Goal: Task Accomplishment & Management: Use online tool/utility

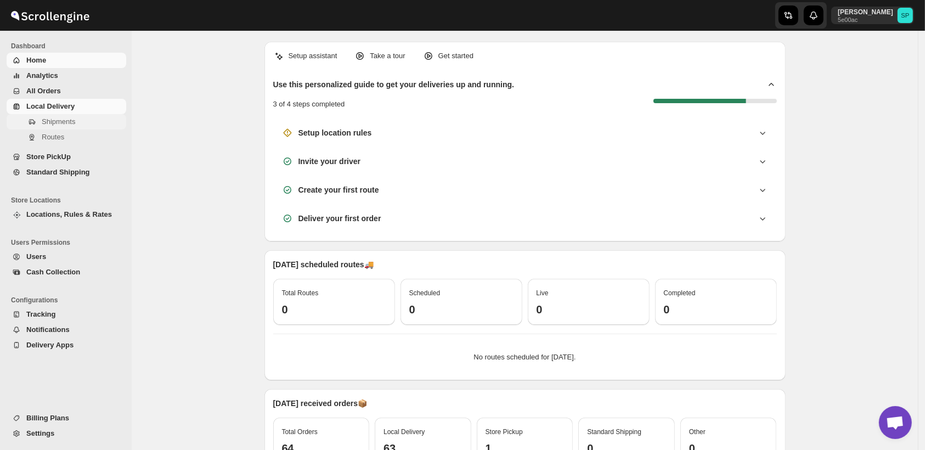
click at [53, 122] on span "Shipments" at bounding box center [58, 121] width 33 height 8
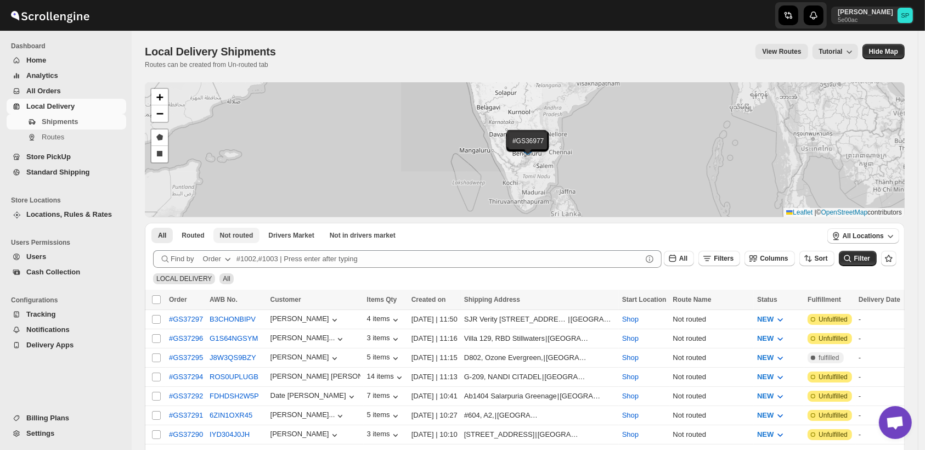
click at [227, 239] on span "Not routed" at bounding box center [236, 235] width 33 height 9
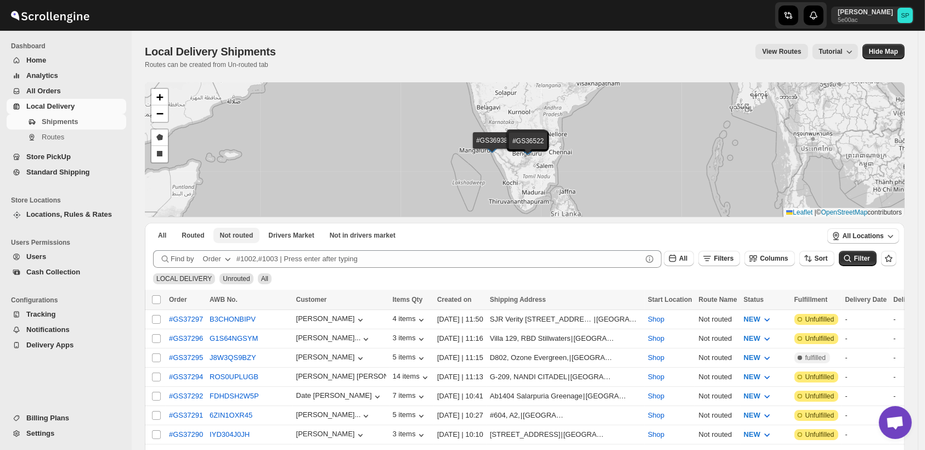
click at [227, 239] on span "Not routed" at bounding box center [236, 235] width 33 height 9
click at [236, 236] on span "Not routed" at bounding box center [236, 235] width 33 height 9
click at [733, 260] on span "Filters" at bounding box center [723, 258] width 20 height 8
click at [737, 305] on span "Add Filter" at bounding box center [735, 301] width 31 height 9
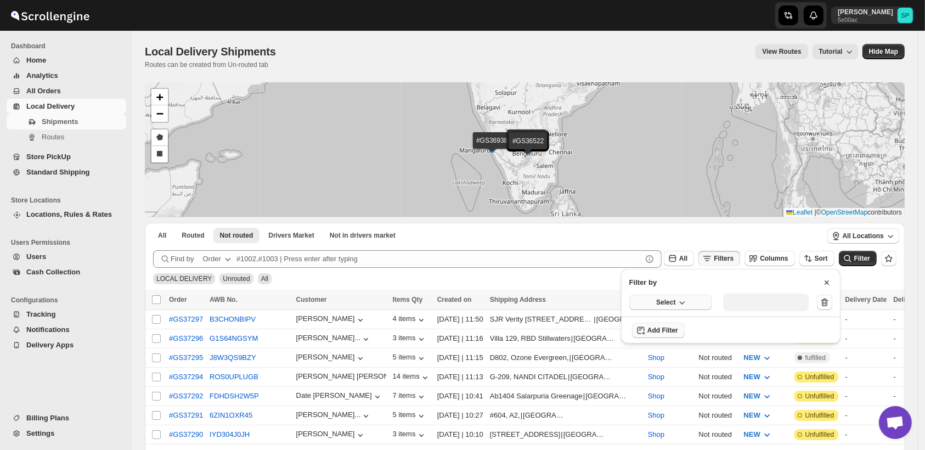
click at [667, 308] on button "Select" at bounding box center [670, 301] width 82 height 15
click at [671, 304] on span "Select" at bounding box center [665, 302] width 19 height 9
click at [685, 408] on div "Fulfillment Status" at bounding box center [663, 403] width 55 height 11
click at [756, 306] on button "Select value" at bounding box center [761, 300] width 77 height 15
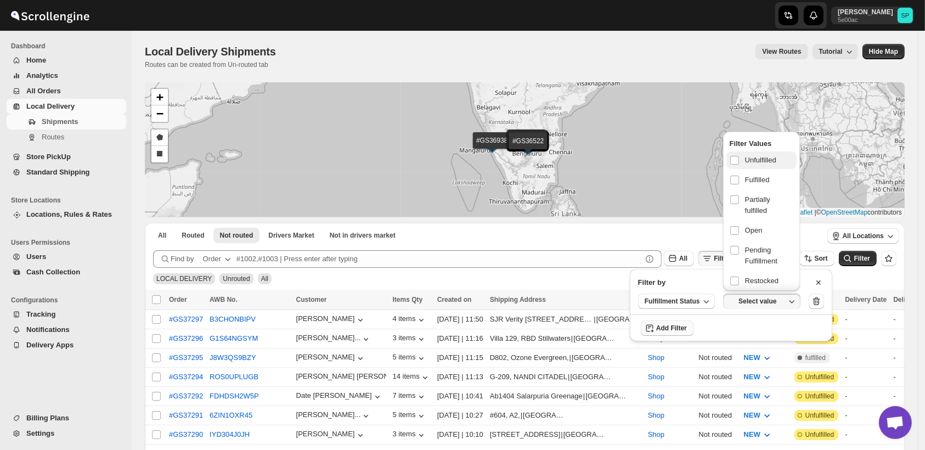
click at [753, 160] on span "Unfulfilled" at bounding box center [760, 160] width 31 height 11
click at [739, 160] on input "checkbox" at bounding box center [734, 160] width 9 height 9
checkbox input "true"
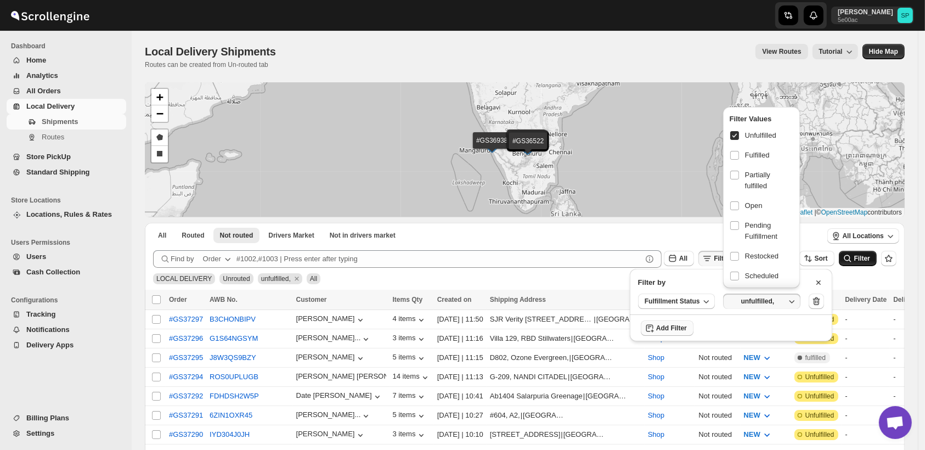
click at [860, 253] on button "Filter" at bounding box center [857, 258] width 38 height 15
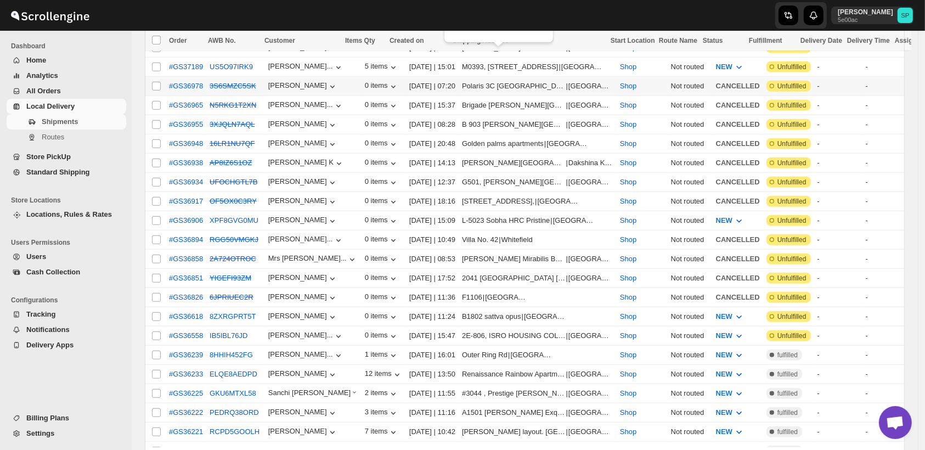
scroll to position [853, 0]
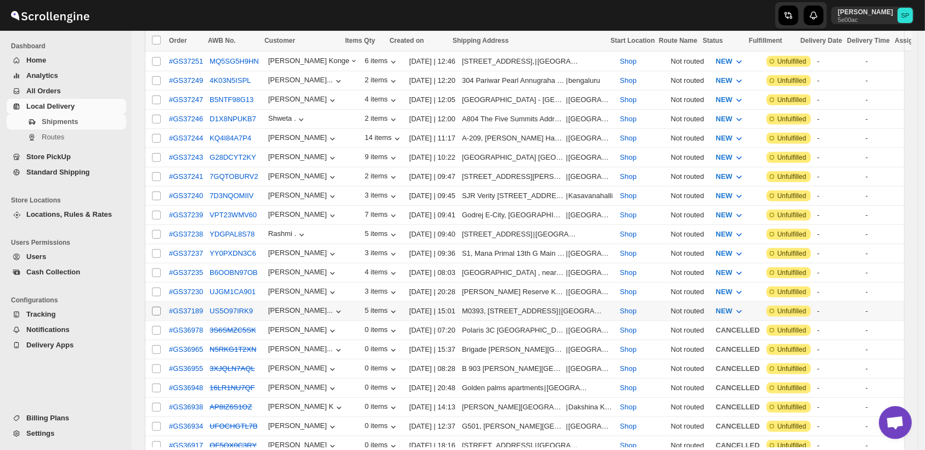
click at [159, 307] on input "Select shipment" at bounding box center [156, 311] width 9 height 9
checkbox input "true"
click at [156, 287] on input "Select shipment" at bounding box center [156, 291] width 9 height 9
checkbox input "true"
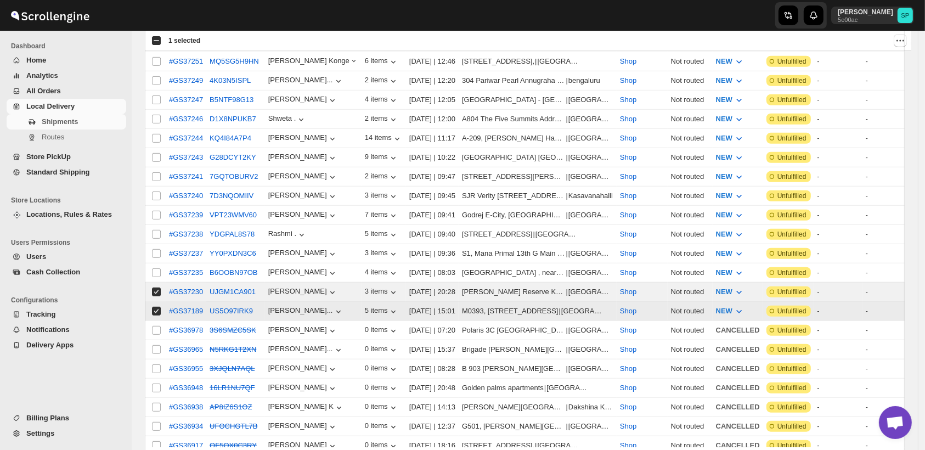
click at [154, 268] on input "Select shipment" at bounding box center [156, 272] width 9 height 9
checkbox input "true"
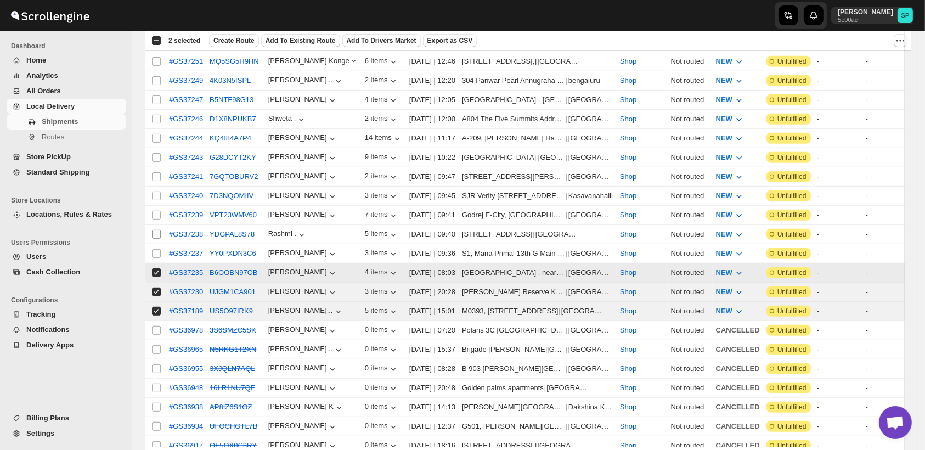
click at [154, 249] on input "Select shipment" at bounding box center [156, 253] width 9 height 9
checkbox input "true"
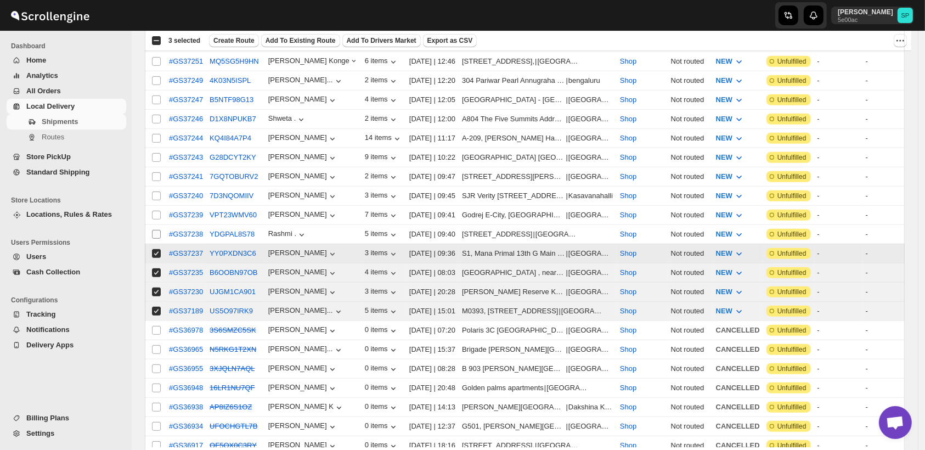
click at [156, 230] on input "Select shipment" at bounding box center [156, 234] width 9 height 9
checkbox input "true"
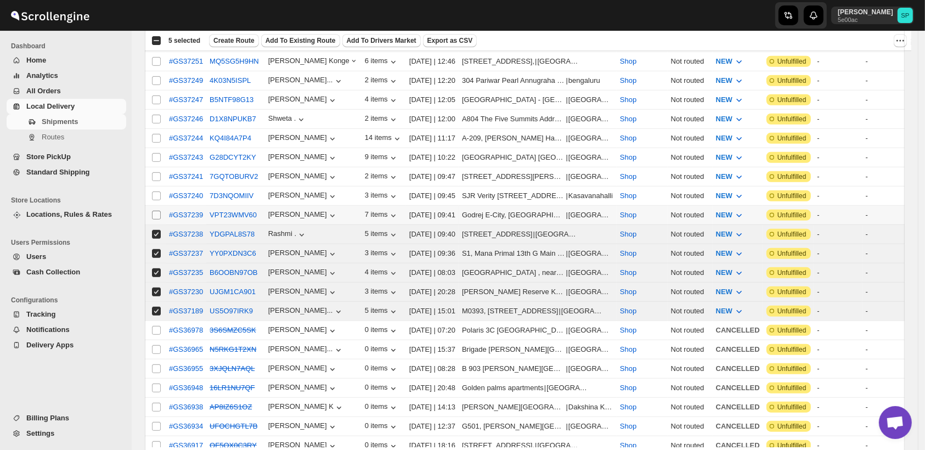
click at [158, 211] on input "Select shipment" at bounding box center [156, 215] width 9 height 9
checkbox input "true"
click at [157, 191] on input "Select shipment" at bounding box center [156, 195] width 9 height 9
checkbox input "true"
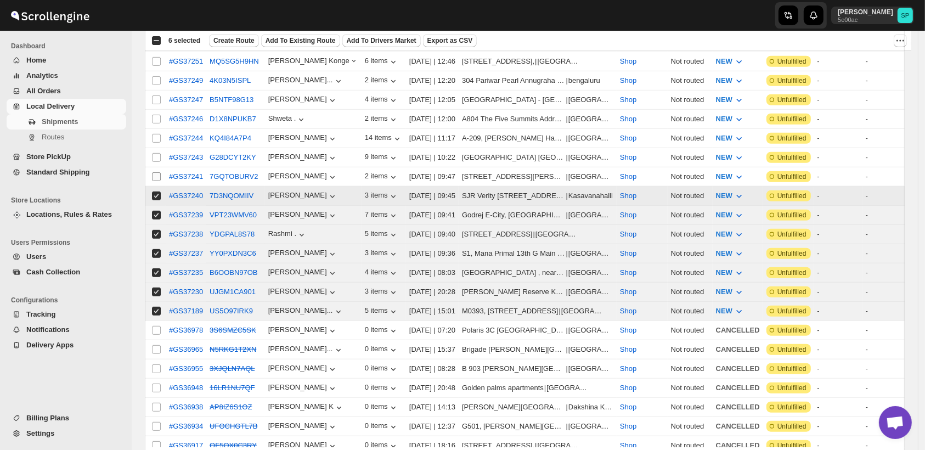
click at [158, 172] on input "Select shipment" at bounding box center [156, 176] width 9 height 9
checkbox input "true"
click at [158, 153] on input "Select shipment" at bounding box center [156, 157] width 9 height 9
checkbox input "true"
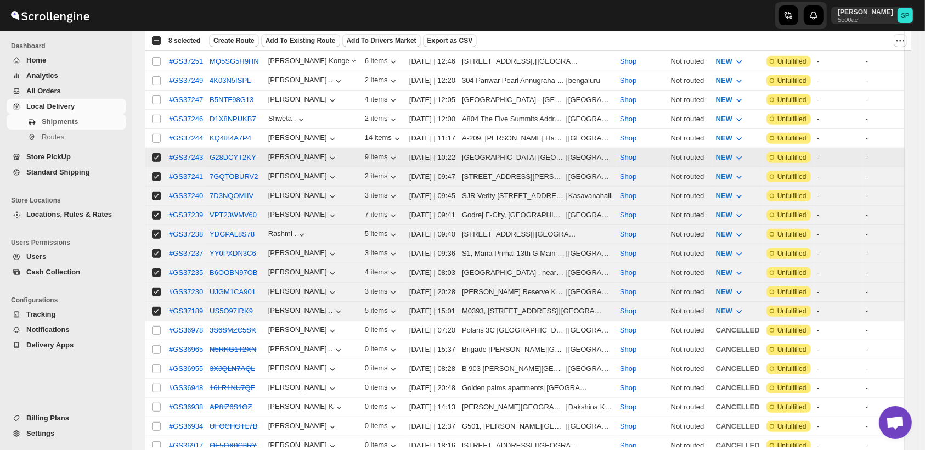
click at [158, 134] on input "Select shipment" at bounding box center [156, 138] width 9 height 9
checkbox input "true"
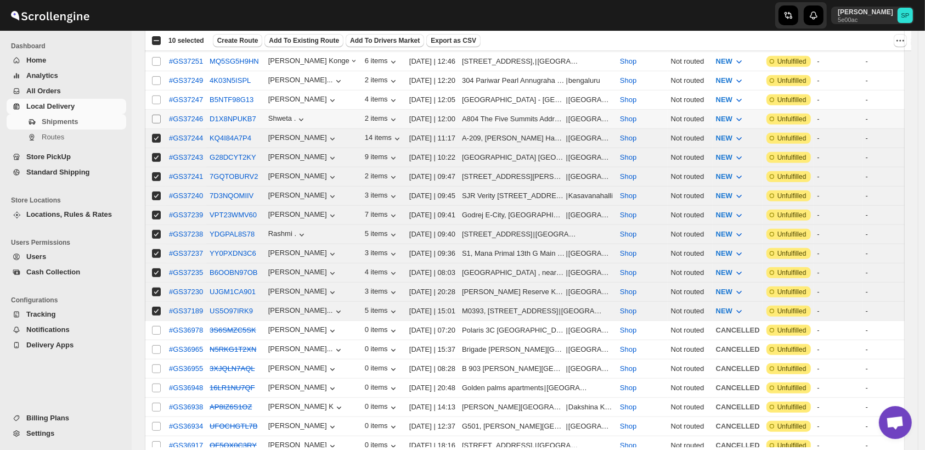
click at [158, 123] on input "Select shipment" at bounding box center [156, 119] width 9 height 9
checkbox input "true"
click at [153, 104] on input "Select shipment" at bounding box center [156, 99] width 9 height 9
checkbox input "true"
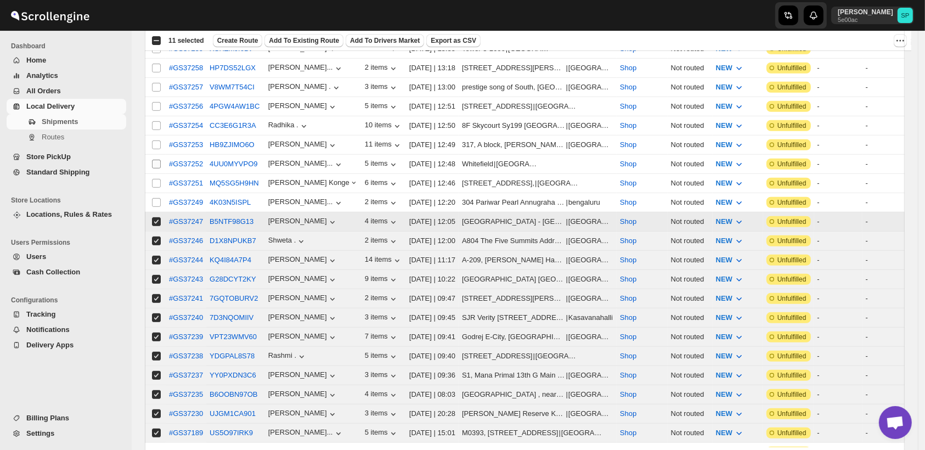
click at [154, 198] on input "Select shipment" at bounding box center [156, 202] width 9 height 9
checkbox input "true"
click at [153, 179] on input "Select shipment" at bounding box center [156, 183] width 9 height 9
checkbox input "true"
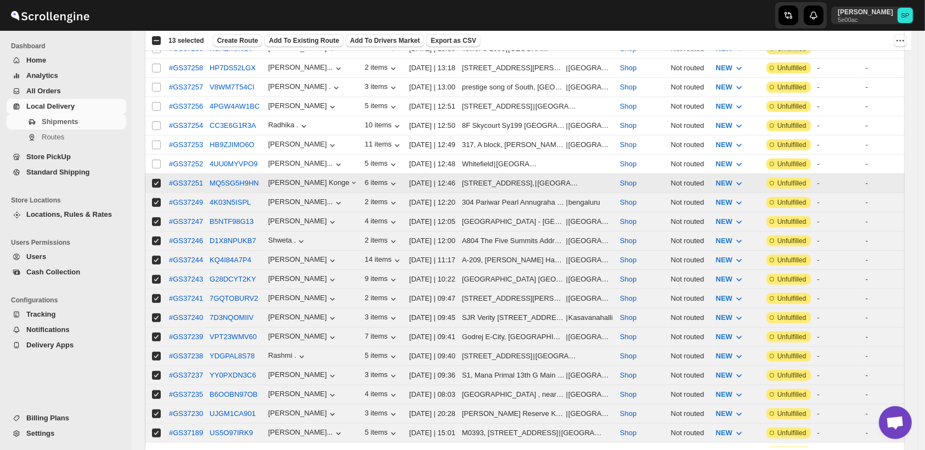
click at [155, 160] on input "Select shipment" at bounding box center [156, 164] width 9 height 9
checkbox input "true"
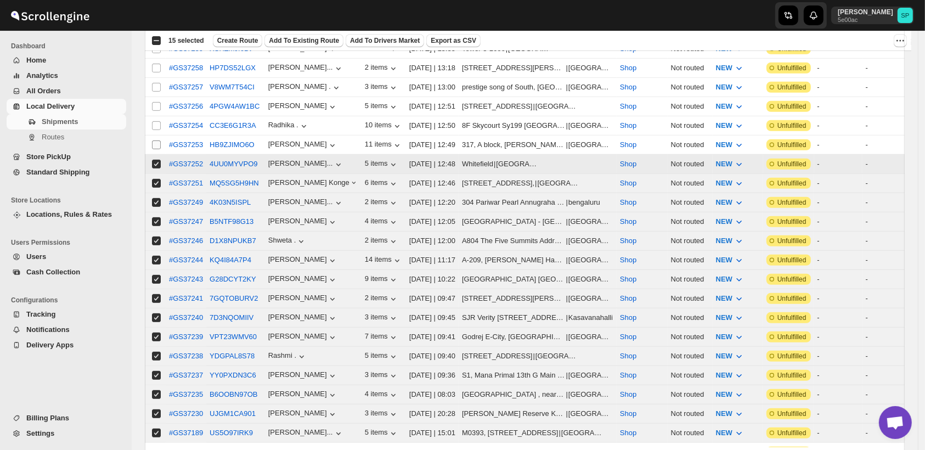
click at [155, 140] on input "Select shipment" at bounding box center [156, 144] width 9 height 9
checkbox input "true"
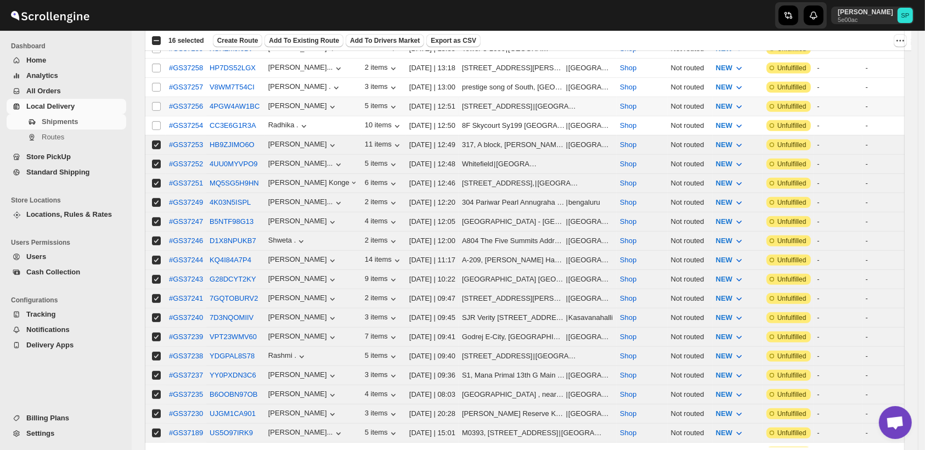
scroll to position [609, 0]
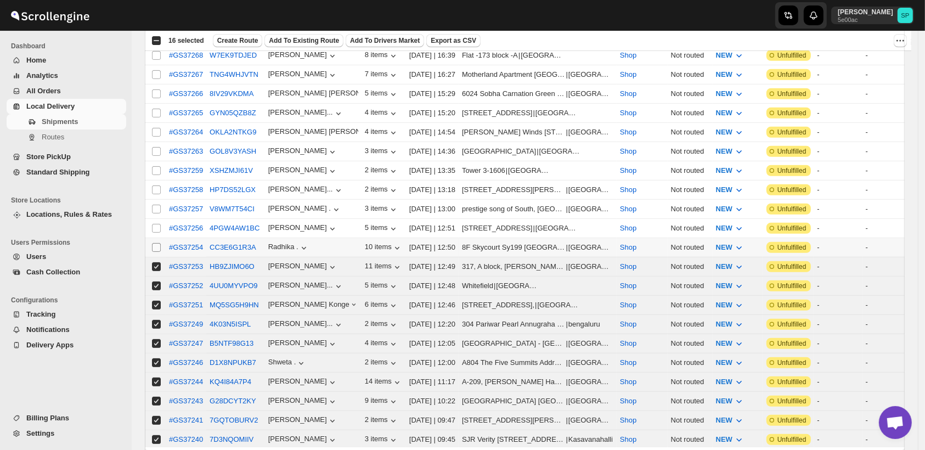
click at [160, 243] on input "Select shipment" at bounding box center [156, 247] width 9 height 9
checkbox input "true"
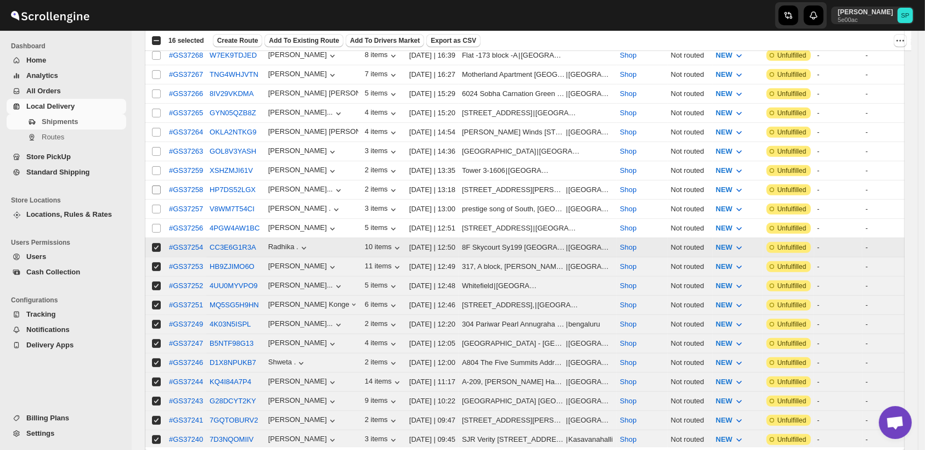
click at [157, 224] on input "Select shipment" at bounding box center [156, 228] width 9 height 9
checkbox input "true"
click at [155, 205] on input "Select shipment" at bounding box center [156, 209] width 9 height 9
checkbox input "true"
click at [157, 185] on input "Select shipment" at bounding box center [156, 189] width 9 height 9
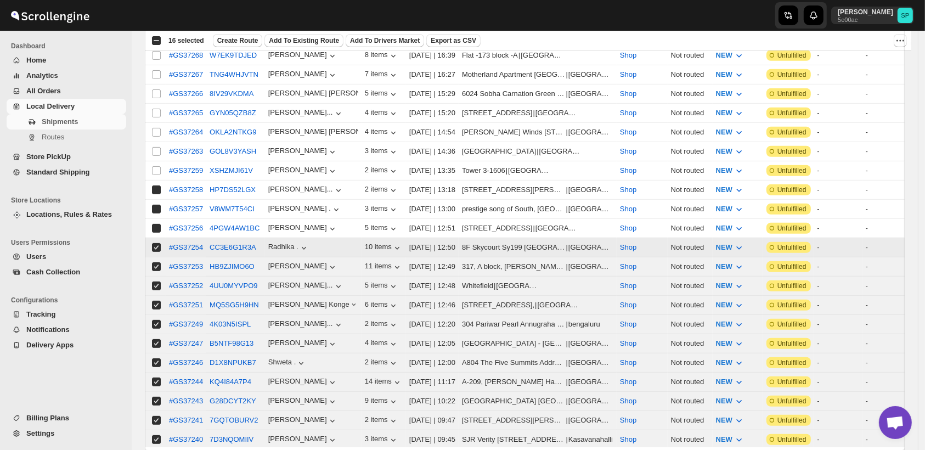
checkbox input "true"
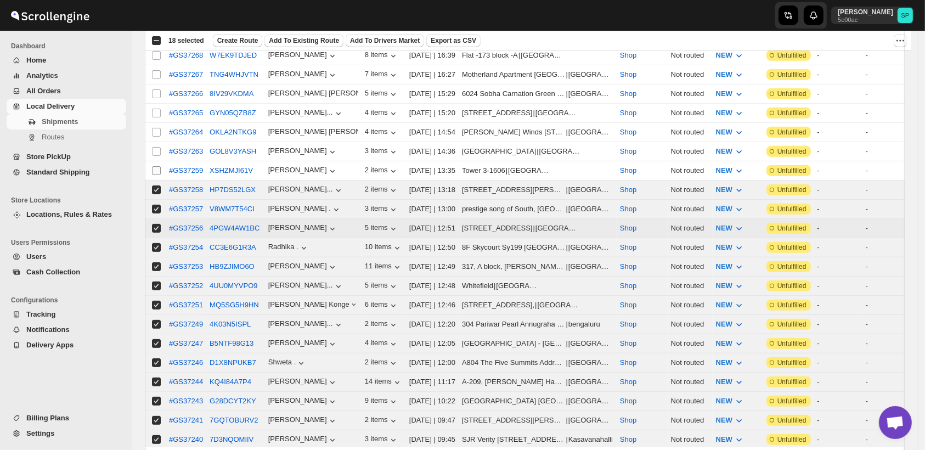
click at [157, 166] on input "Select shipment" at bounding box center [156, 170] width 9 height 9
checkbox input "true"
click at [157, 147] on input "Select shipment" at bounding box center [156, 151] width 9 height 9
checkbox input "true"
click at [157, 128] on input "Select shipment" at bounding box center [156, 132] width 9 height 9
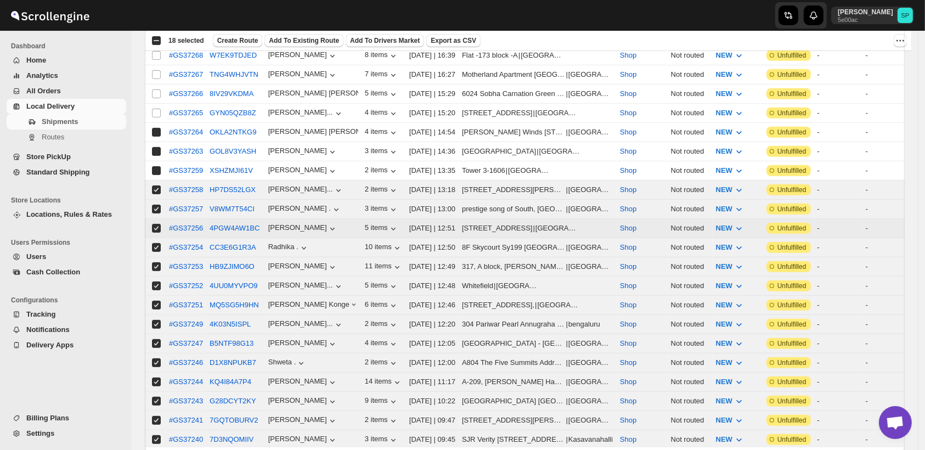
checkbox input "true"
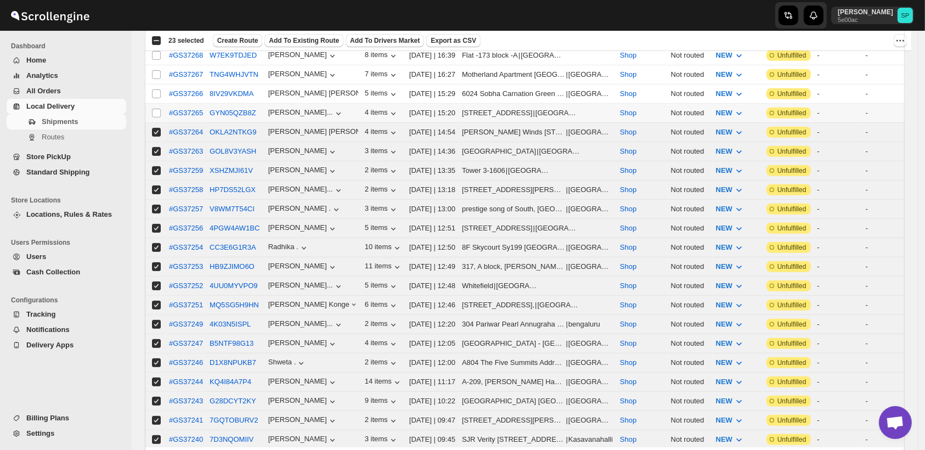
scroll to position [487, 0]
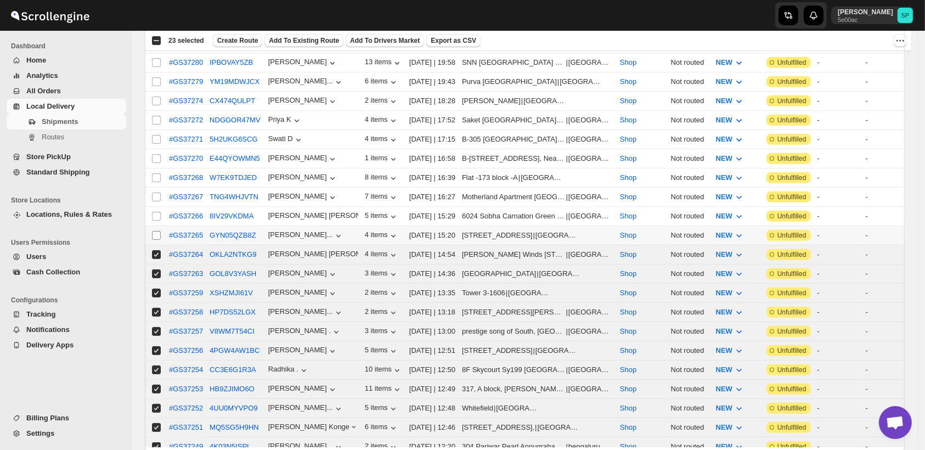
click at [158, 231] on input "Select shipment" at bounding box center [156, 235] width 9 height 9
checkbox input "true"
click at [159, 212] on input "Select shipment" at bounding box center [156, 216] width 9 height 9
checkbox input "true"
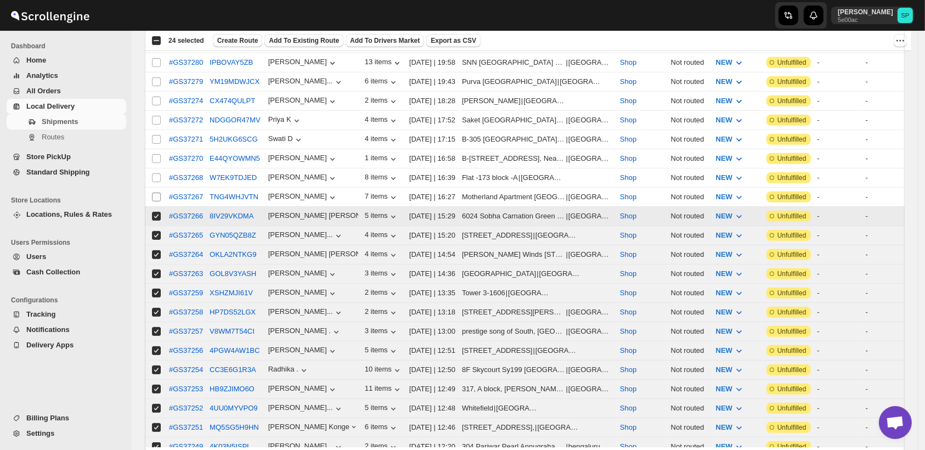
click at [158, 192] on input "Select shipment" at bounding box center [156, 196] width 9 height 9
checkbox input "true"
click at [156, 173] on input "Select shipment" at bounding box center [156, 177] width 9 height 9
checkbox input "true"
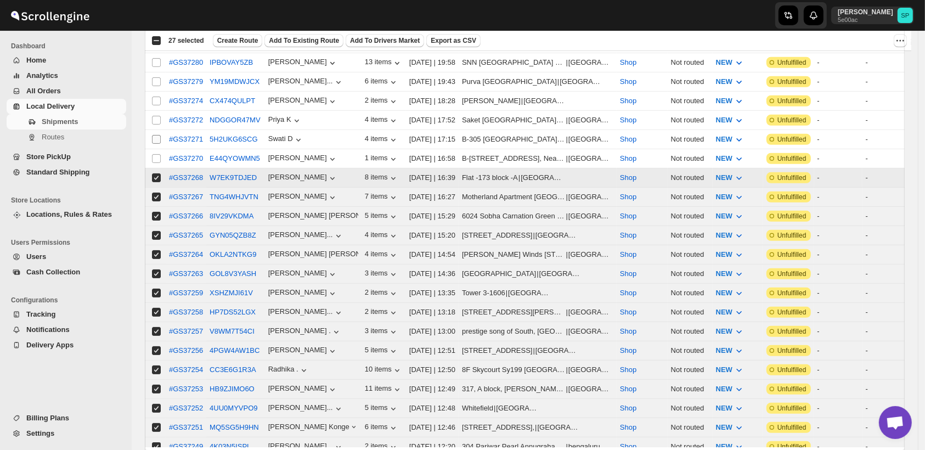
click at [155, 135] on input "Select shipment" at bounding box center [156, 139] width 9 height 9
checkbox input "true"
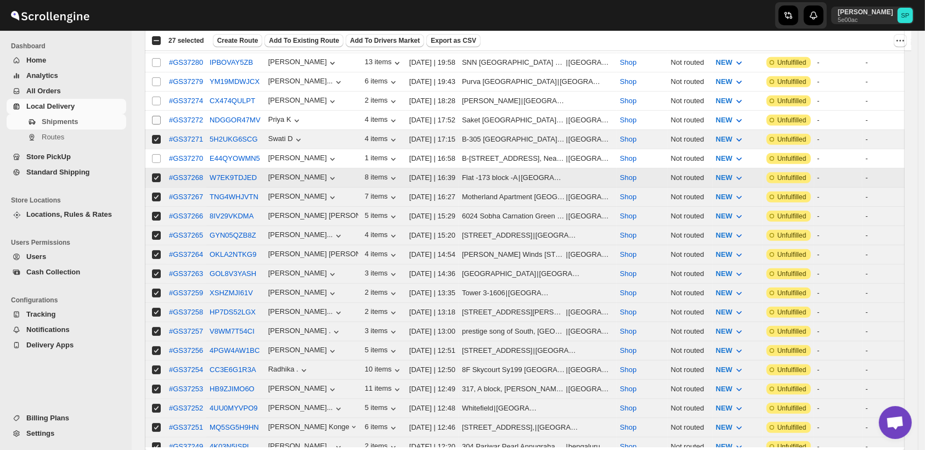
click at [154, 116] on input "Select shipment" at bounding box center [156, 120] width 9 height 9
checkbox input "true"
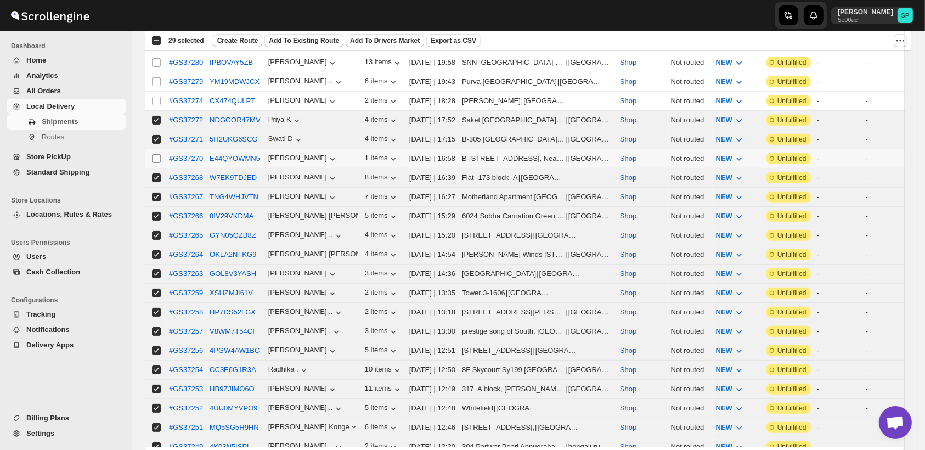
click at [154, 154] on input "Select shipment" at bounding box center [156, 158] width 9 height 9
checkbox input "true"
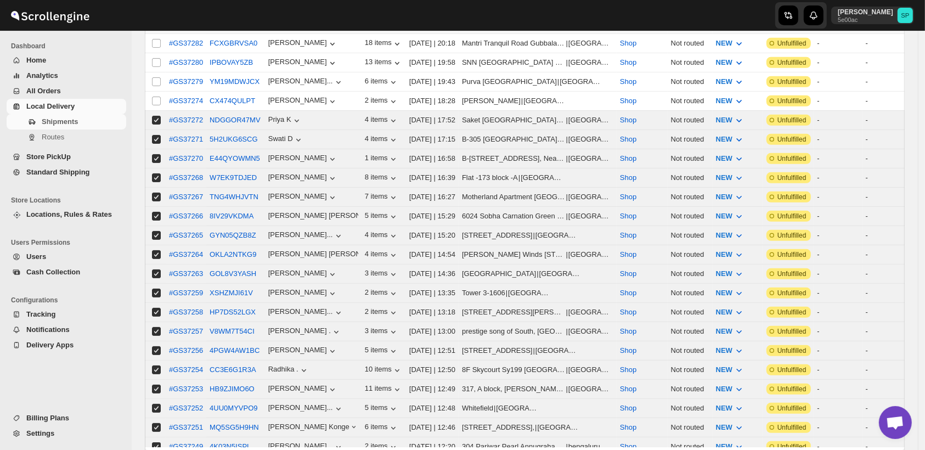
scroll to position [243, 0]
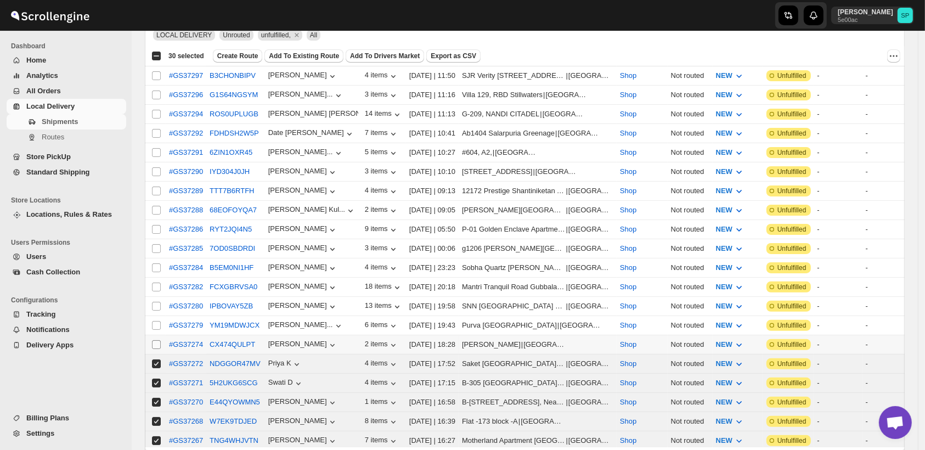
click at [156, 340] on input "Select shipment" at bounding box center [156, 344] width 9 height 9
checkbox input "true"
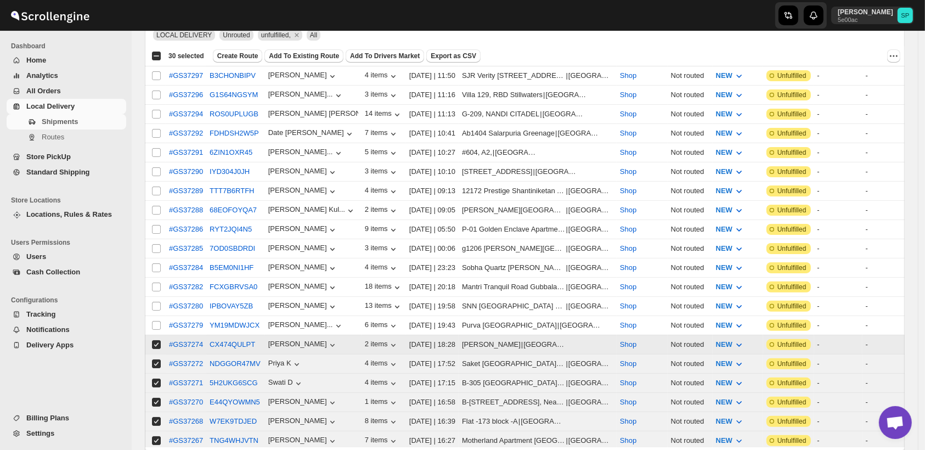
click at [155, 321] on input "Select shipment" at bounding box center [156, 325] width 9 height 9
checkbox input "true"
click at [155, 302] on input "Select shipment" at bounding box center [156, 306] width 9 height 9
checkbox input "true"
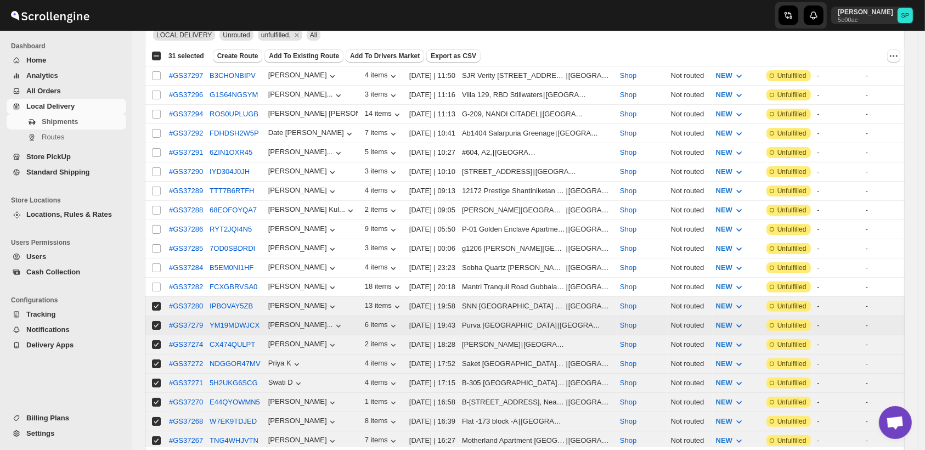
click at [157, 283] on td "Select shipment" at bounding box center [155, 286] width 21 height 19
click at [154, 263] on input "Select shipment" at bounding box center [156, 267] width 9 height 9
checkbox input "true"
click at [156, 239] on td "Select shipment" at bounding box center [155, 248] width 21 height 19
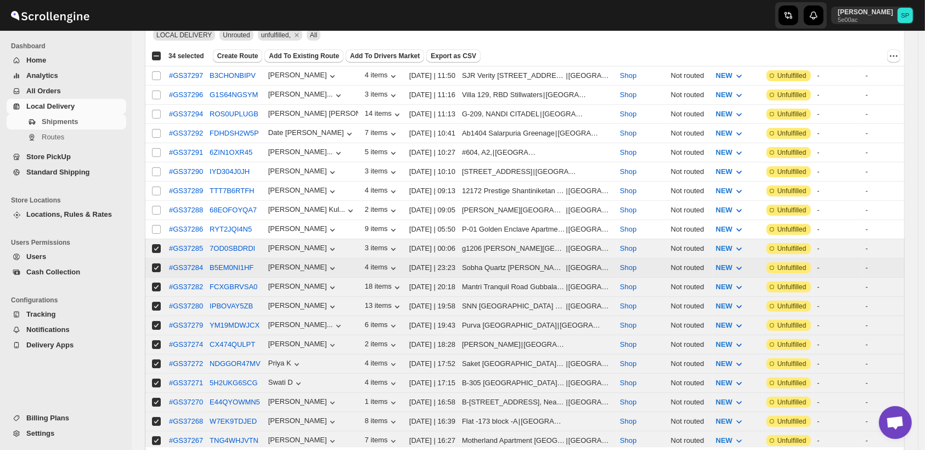
checkbox input "true"
click at [156, 220] on td "Select shipment" at bounding box center [155, 229] width 21 height 19
click at [156, 206] on input "Select shipment" at bounding box center [156, 210] width 9 height 9
checkbox input "true"
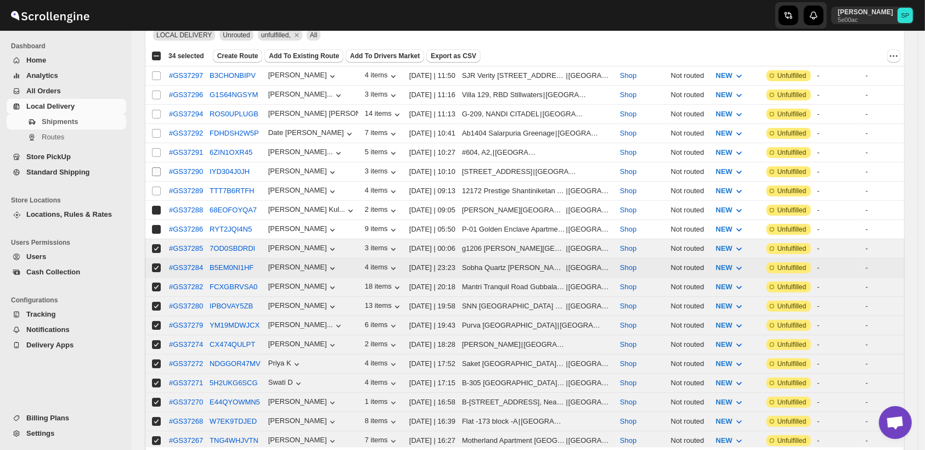
click at [156, 186] on input "Select shipment" at bounding box center [156, 190] width 9 height 9
checkbox input "true"
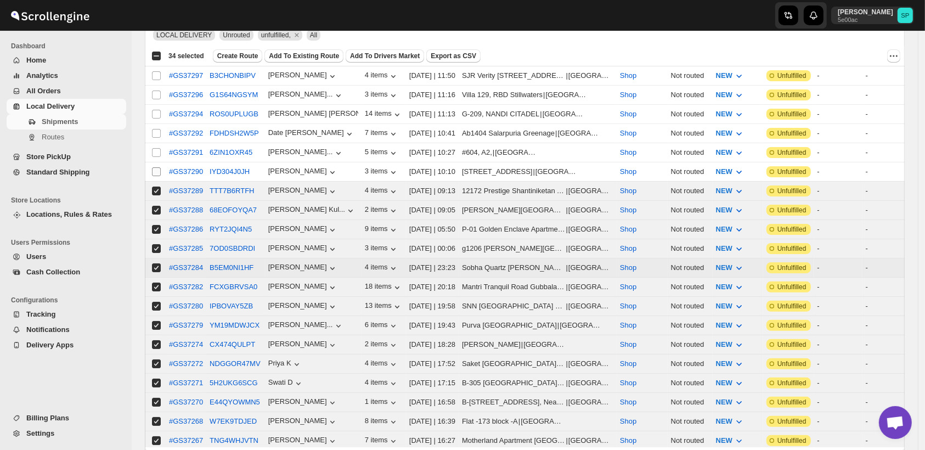
checkbox input "true"
click at [156, 167] on input "Select shipment" at bounding box center [156, 171] width 9 height 9
checkbox input "true"
click at [158, 150] on input "Select shipment" at bounding box center [156, 152] width 9 height 9
checkbox input "true"
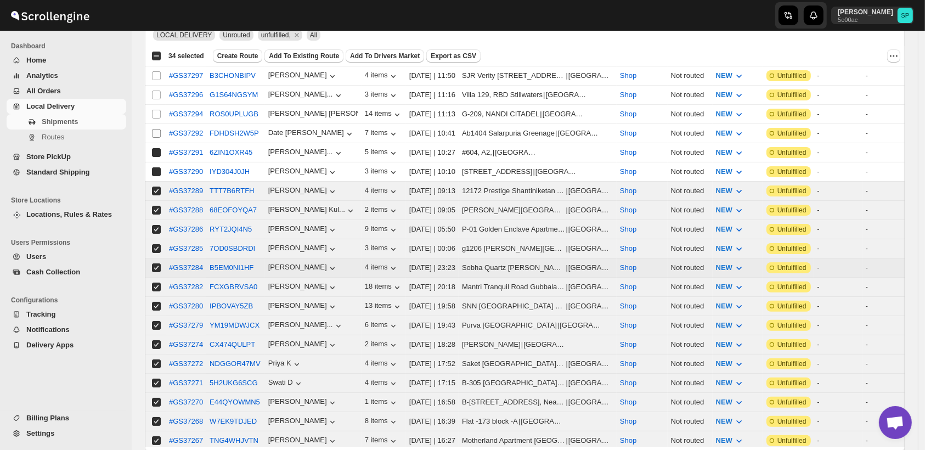
click at [158, 133] on input "Select shipment" at bounding box center [156, 133] width 9 height 9
checkbox input "true"
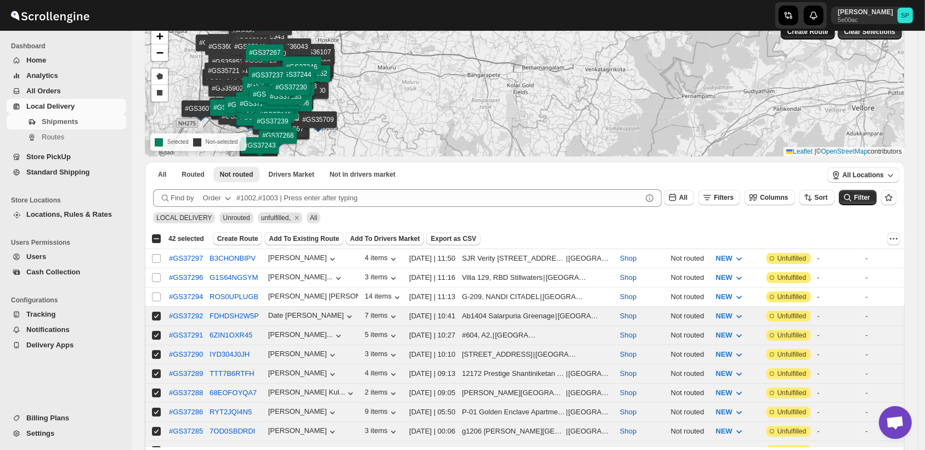
scroll to position [0, 0]
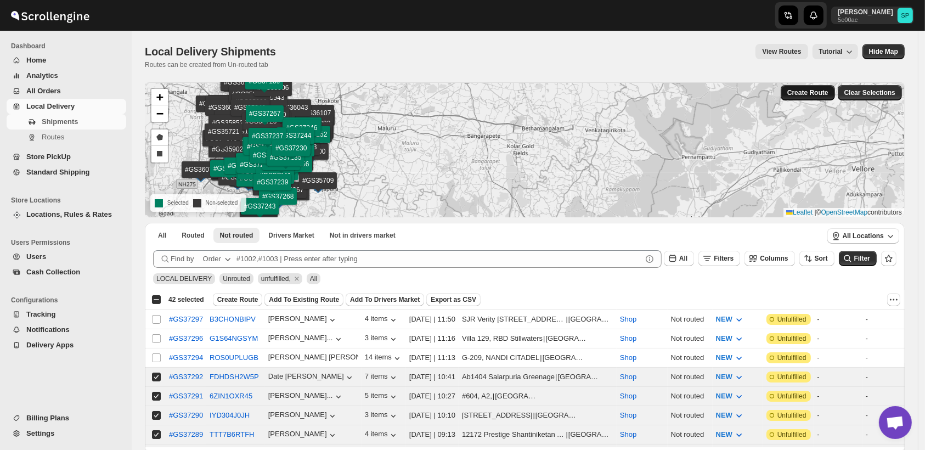
click at [799, 93] on span "Create Route" at bounding box center [807, 92] width 41 height 9
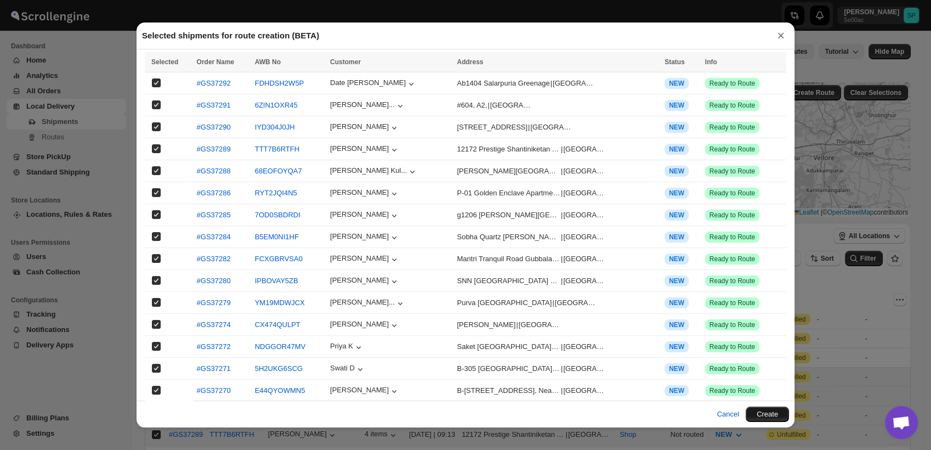
click at [774, 421] on button "Create" at bounding box center [767, 413] width 43 height 15
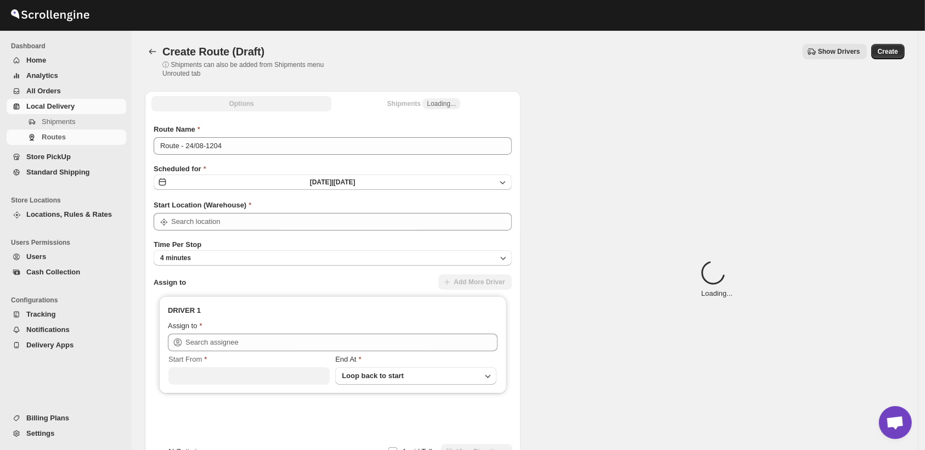
type input "Shop"
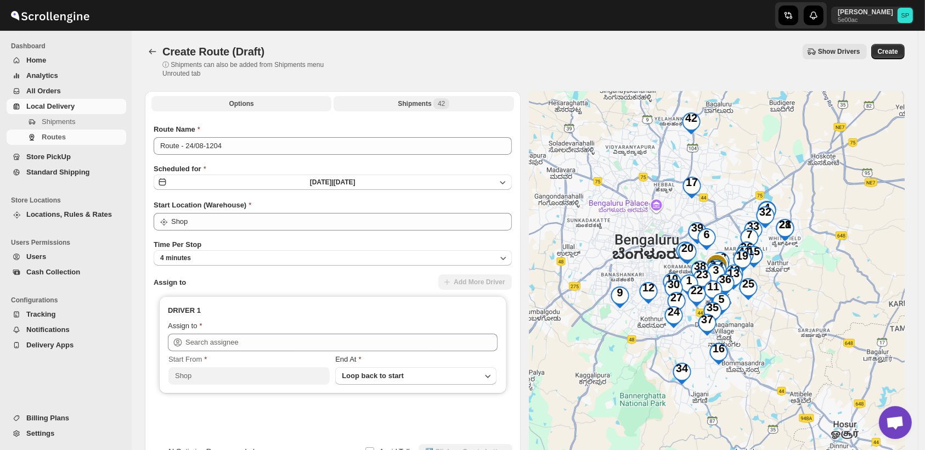
click at [435, 99] on span "42" at bounding box center [441, 103] width 16 height 11
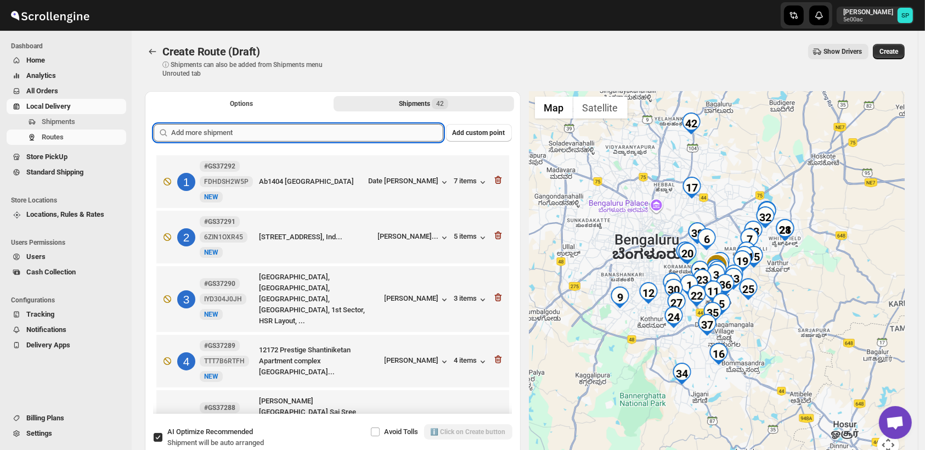
click at [371, 127] on input "text" at bounding box center [307, 133] width 272 height 18
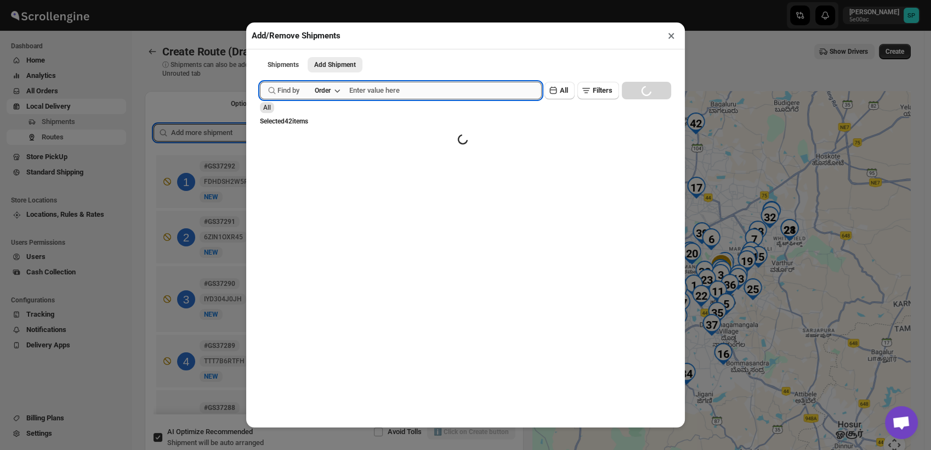
click at [402, 93] on input "text" at bounding box center [445, 91] width 192 height 18
paste input "GS37238"
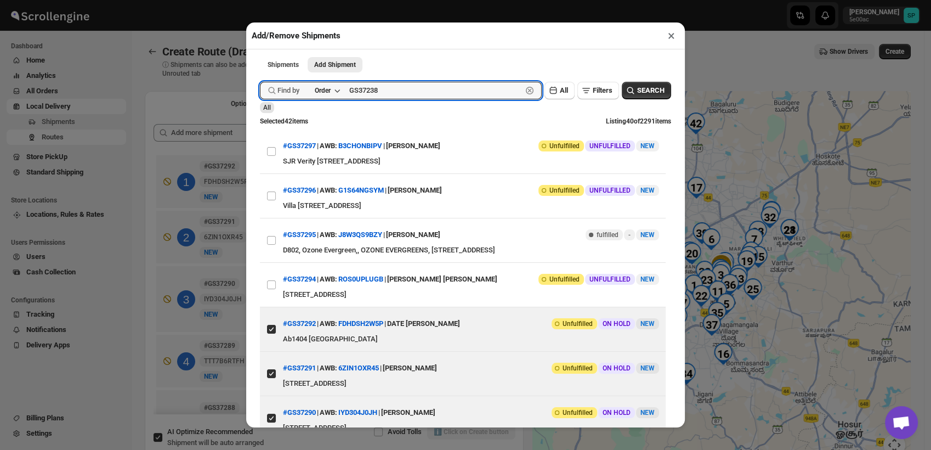
type input "GS37238"
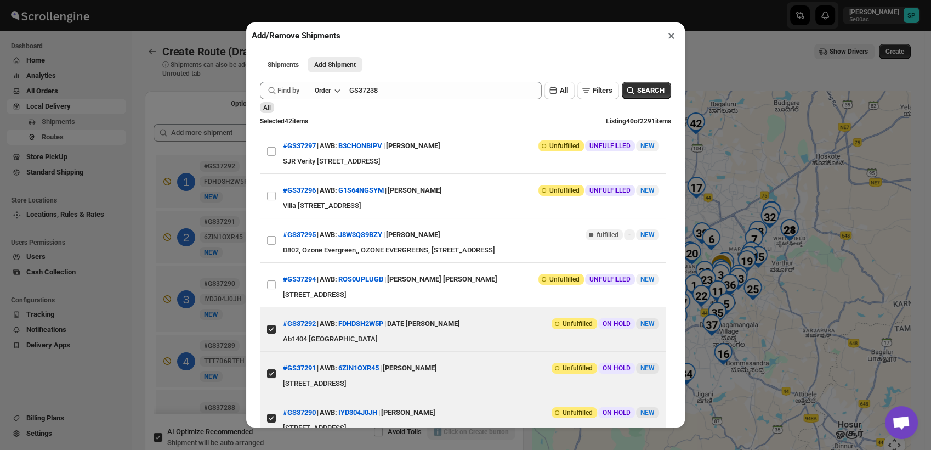
click at [647, 92] on span "SEARCH" at bounding box center [650, 90] width 27 height 11
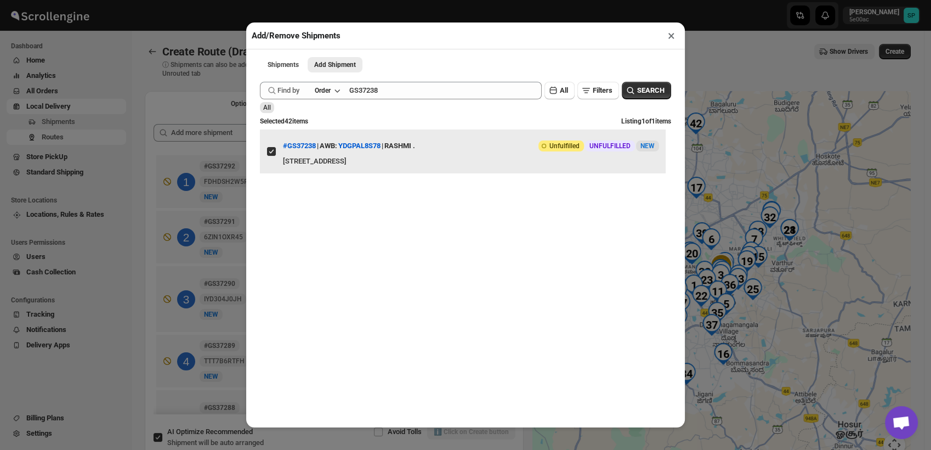
click at [272, 154] on input "View details for 68a93f2ffc41024ff29d15dd" at bounding box center [271, 151] width 9 height 9
checkbox input "false"
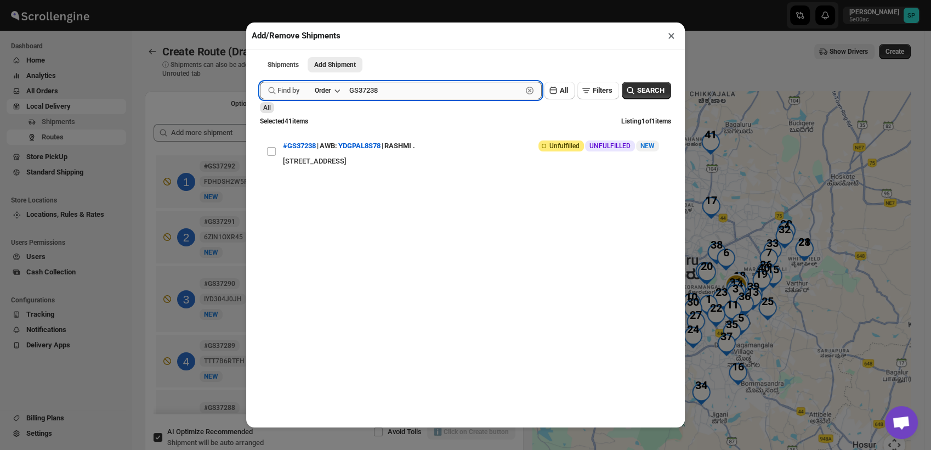
click at [379, 93] on input "GS37238" at bounding box center [435, 91] width 173 height 18
paste input "5"
type input "GS37258"
click at [640, 92] on span "SEARCH" at bounding box center [650, 90] width 27 height 11
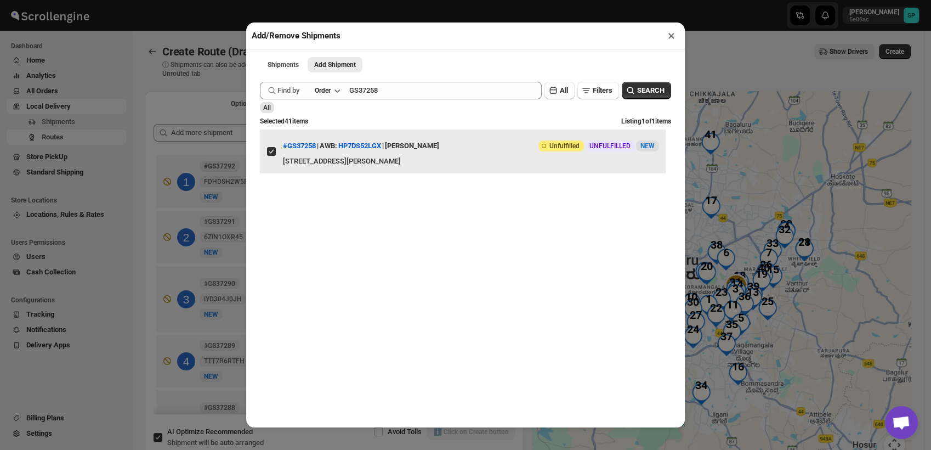
click at [268, 150] on input "View details for 68a97264fc41024ff29d1861" at bounding box center [271, 151] width 9 height 9
checkbox input "false"
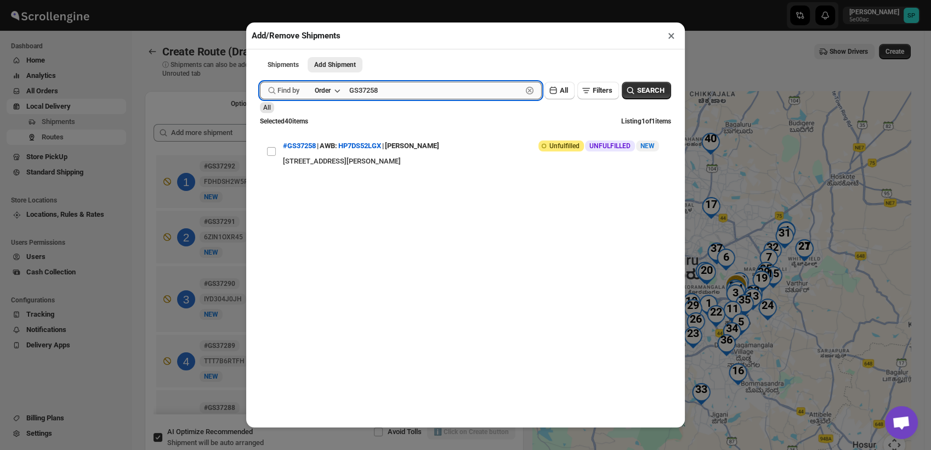
click at [373, 92] on input "GS37258" at bounding box center [435, 91] width 173 height 18
paste input "47"
type input "GS37247"
click at [640, 89] on span "SEARCH" at bounding box center [650, 90] width 27 height 11
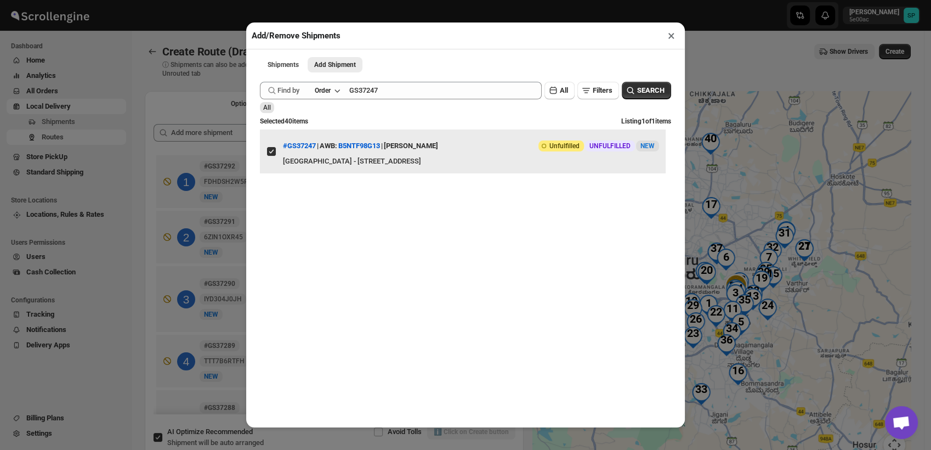
click at [270, 155] on input "View details for 68a96150fc41024ff29d1793" at bounding box center [271, 151] width 9 height 9
checkbox input "false"
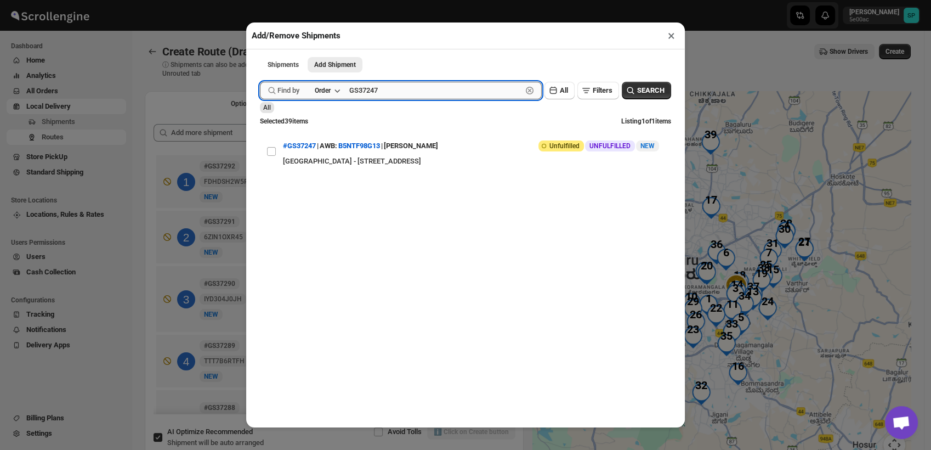
click at [361, 92] on input "GS37247" at bounding box center [435, 91] width 173 height 18
paste input "66"
type input "GS37266"
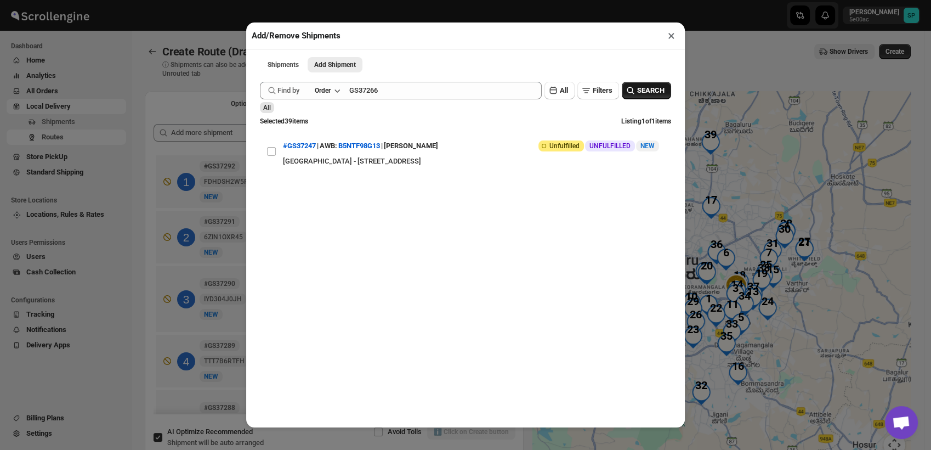
click at [641, 95] on span "SEARCH" at bounding box center [650, 90] width 27 height 11
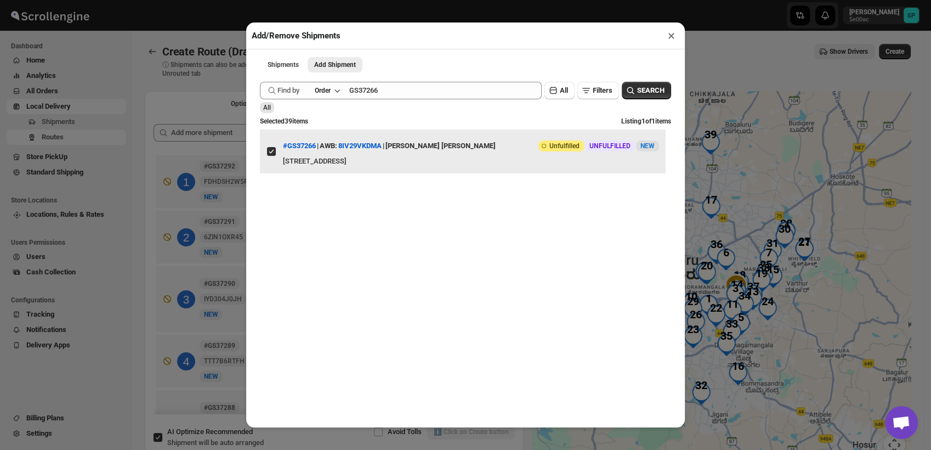
click at [273, 152] on input "View details for 68a990f4fc41024ff29d19fd" at bounding box center [271, 151] width 9 height 9
checkbox input "false"
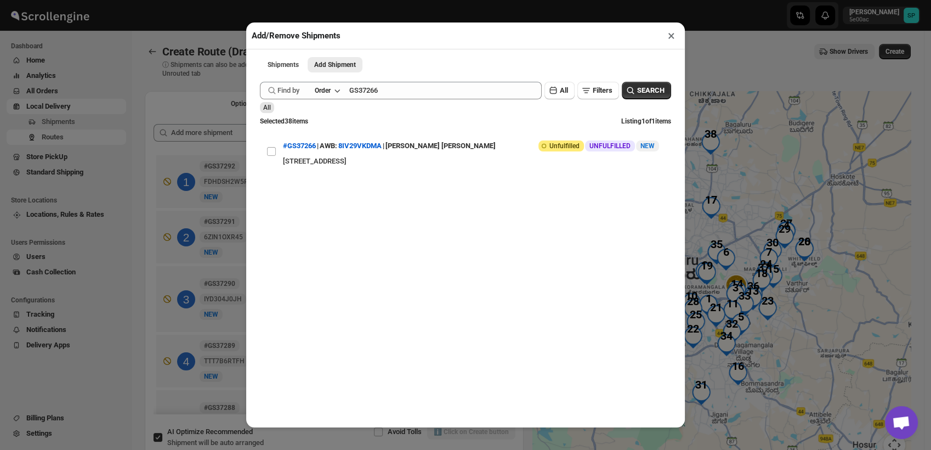
click at [671, 39] on button "×" at bounding box center [671, 35] width 16 height 15
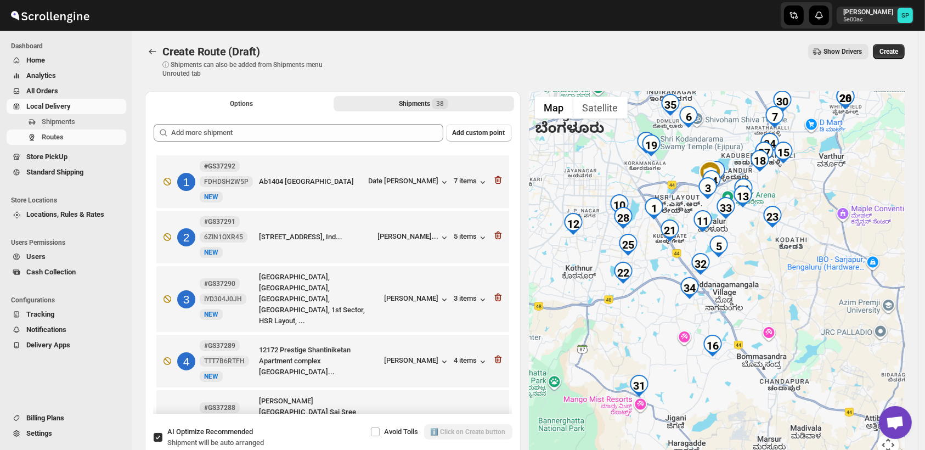
drag, startPoint x: 773, startPoint y: 354, endPoint x: 789, endPoint y: 288, distance: 68.2
click at [789, 288] on div at bounding box center [717, 280] width 376 height 378
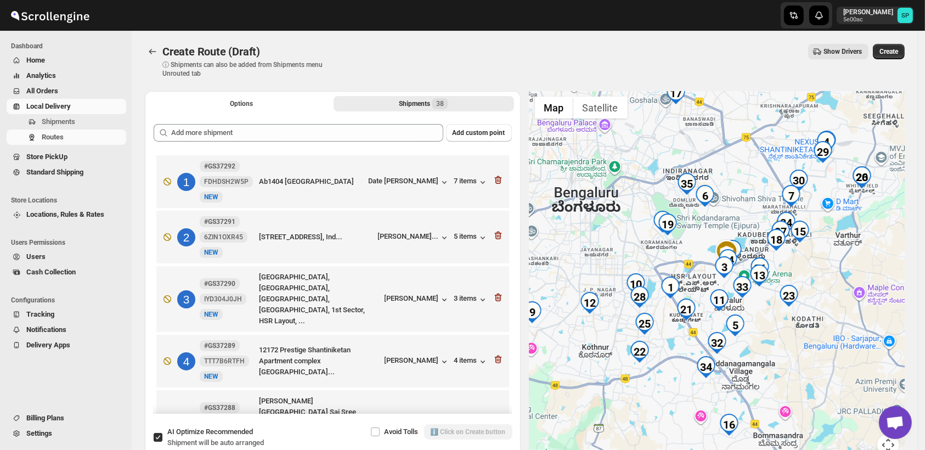
drag, startPoint x: 776, startPoint y: 257, endPoint x: 792, endPoint y: 347, distance: 90.8
click at [792, 347] on div at bounding box center [717, 280] width 376 height 378
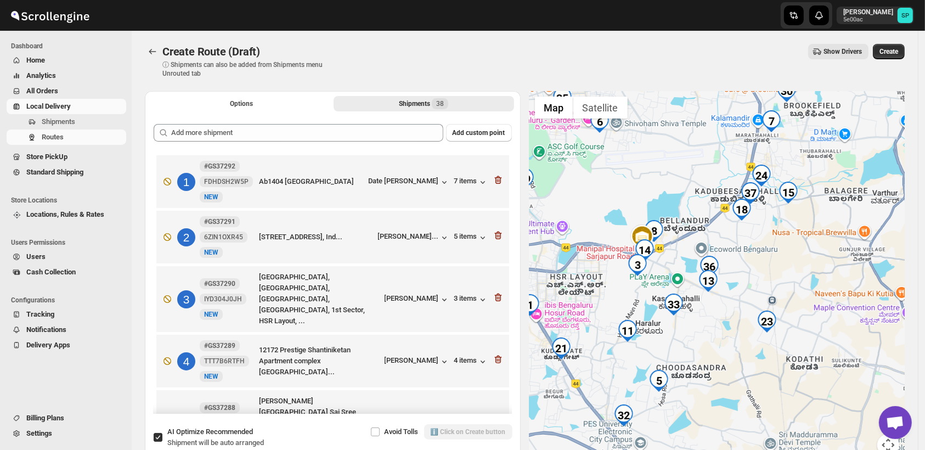
drag, startPoint x: 785, startPoint y: 272, endPoint x: 816, endPoint y: 283, distance: 33.1
click at [816, 283] on div at bounding box center [717, 280] width 376 height 378
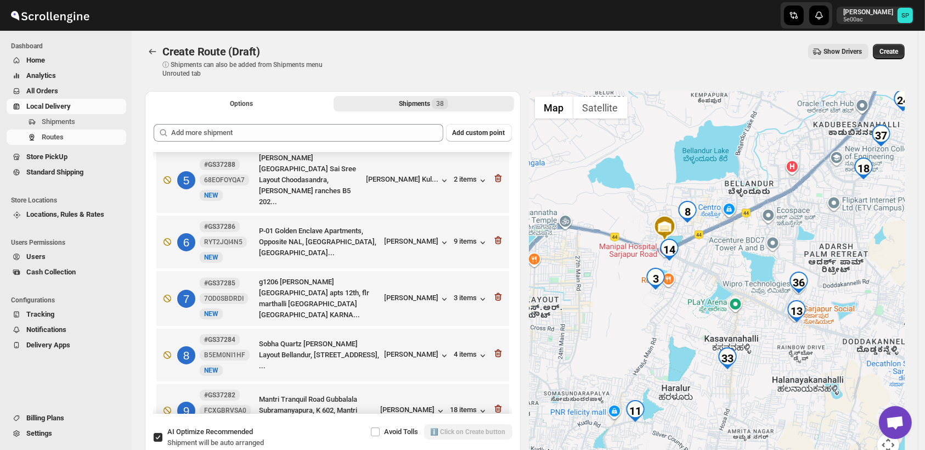
scroll to position [243, 0]
click at [422, 349] on div "[PERSON_NAME]" at bounding box center [416, 354] width 65 height 11
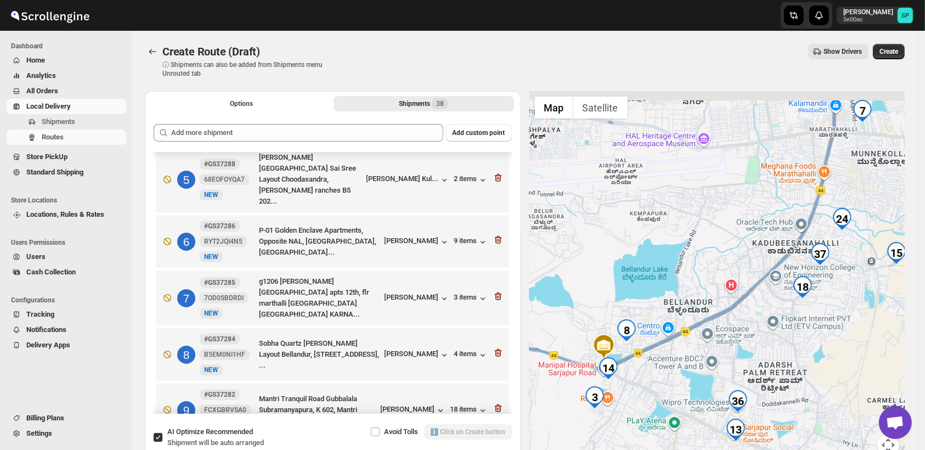
drag, startPoint x: 873, startPoint y: 201, endPoint x: 812, endPoint y: 320, distance: 134.1
click at [812, 320] on div at bounding box center [717, 280] width 376 height 378
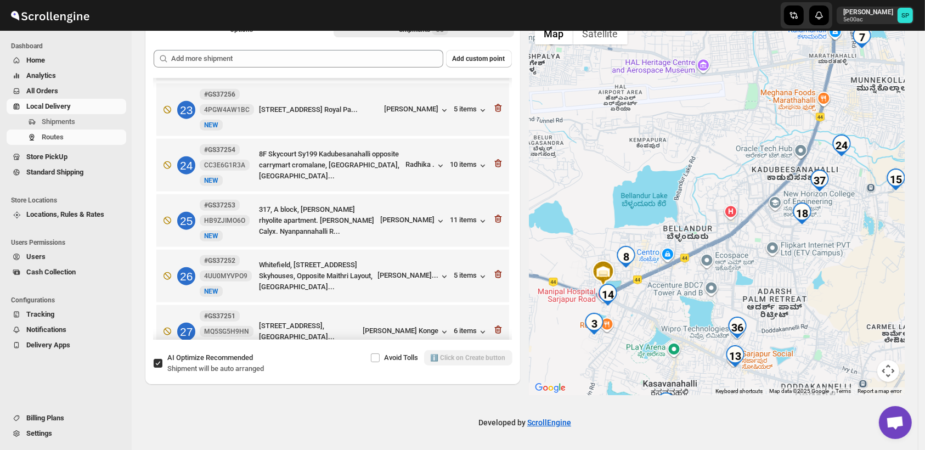
scroll to position [1254, 0]
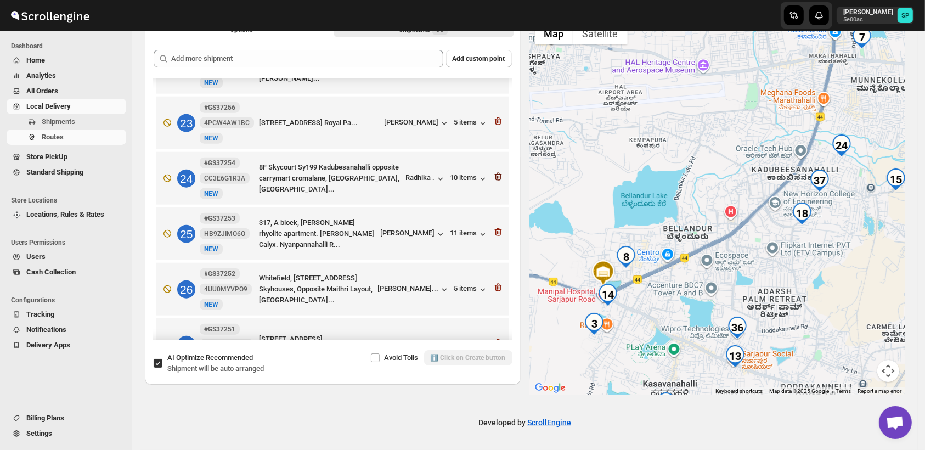
click at [496, 173] on icon "button" at bounding box center [497, 177] width 7 height 8
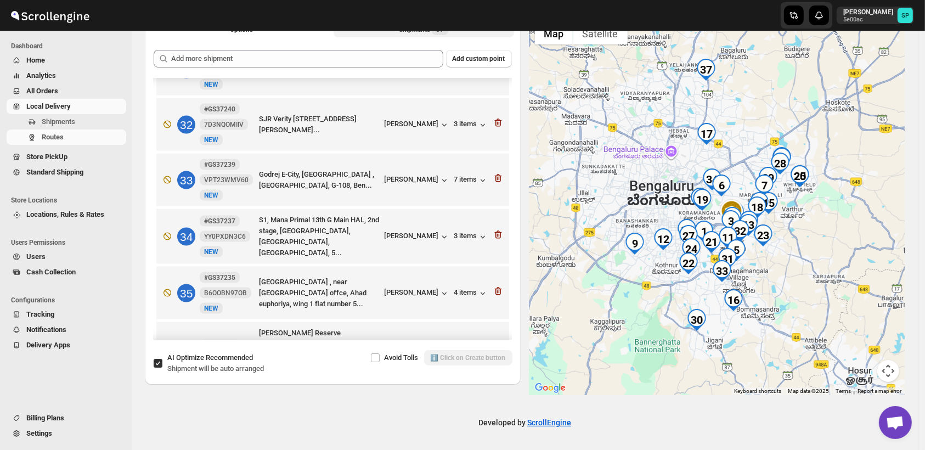
scroll to position [1807, 0]
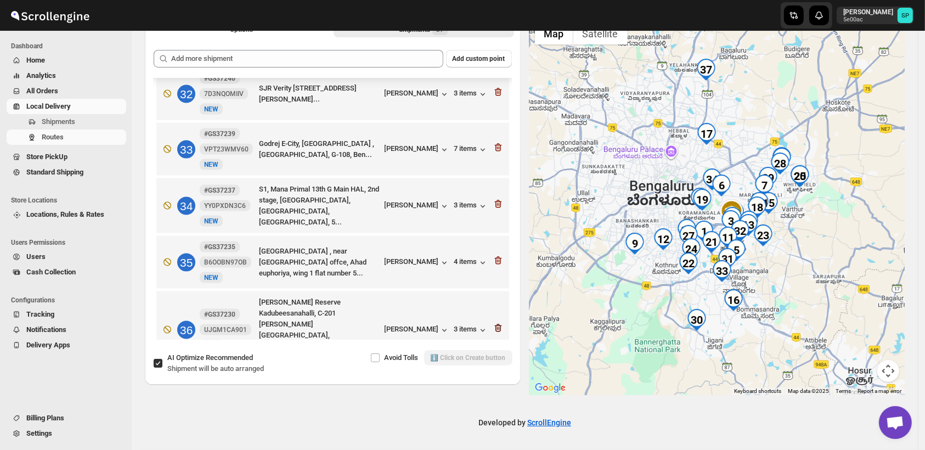
click at [494, 322] on icon "button" at bounding box center [497, 327] width 11 height 11
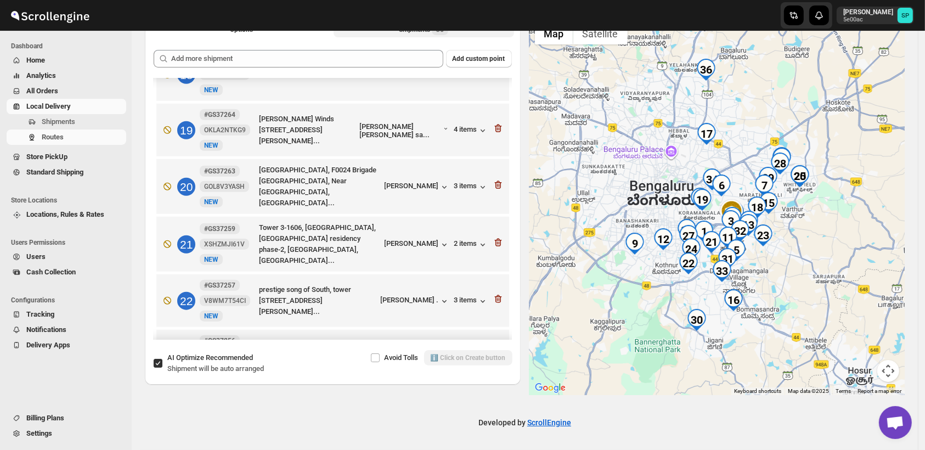
scroll to position [838, 0]
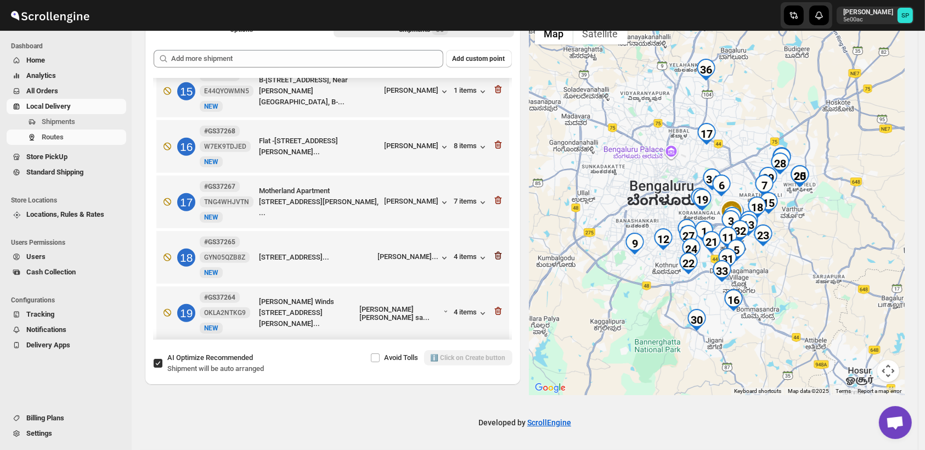
click at [492, 250] on icon "button" at bounding box center [497, 255] width 11 height 11
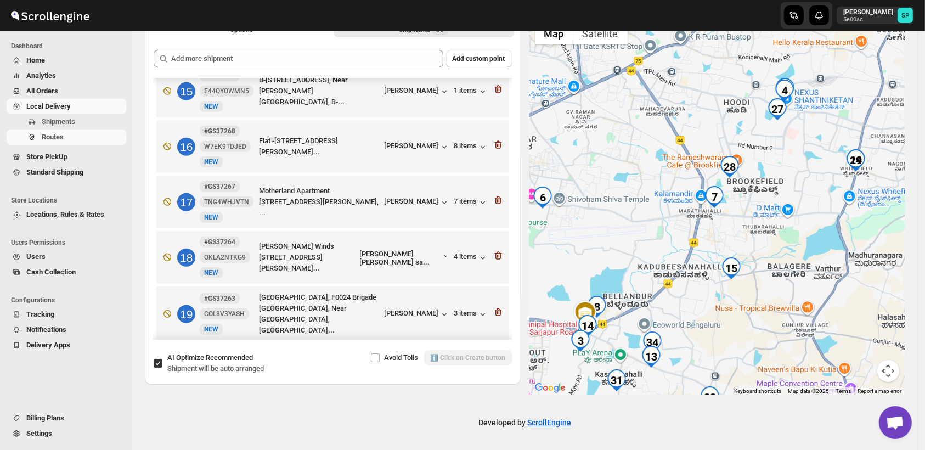
drag, startPoint x: 800, startPoint y: 166, endPoint x: 776, endPoint y: 292, distance: 127.8
click at [776, 292] on div at bounding box center [717, 206] width 376 height 378
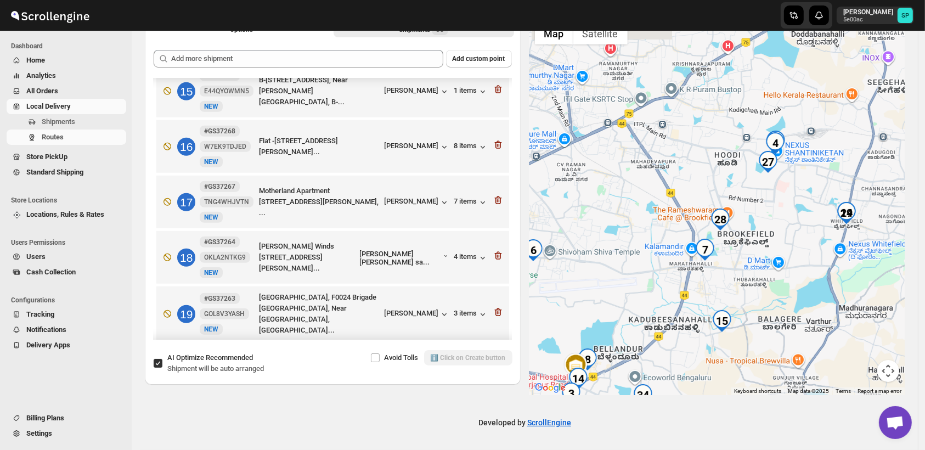
drag, startPoint x: 793, startPoint y: 216, endPoint x: 791, endPoint y: 259, distance: 42.8
click at [791, 259] on div at bounding box center [717, 206] width 376 height 378
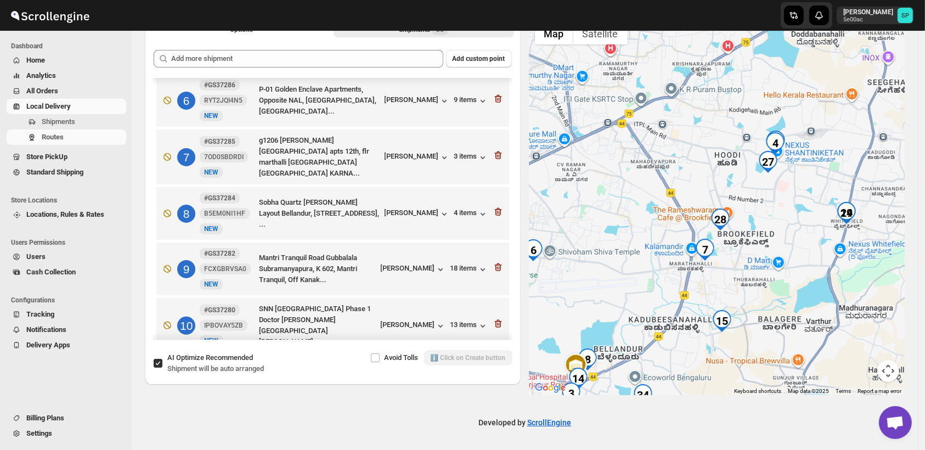
scroll to position [290, 0]
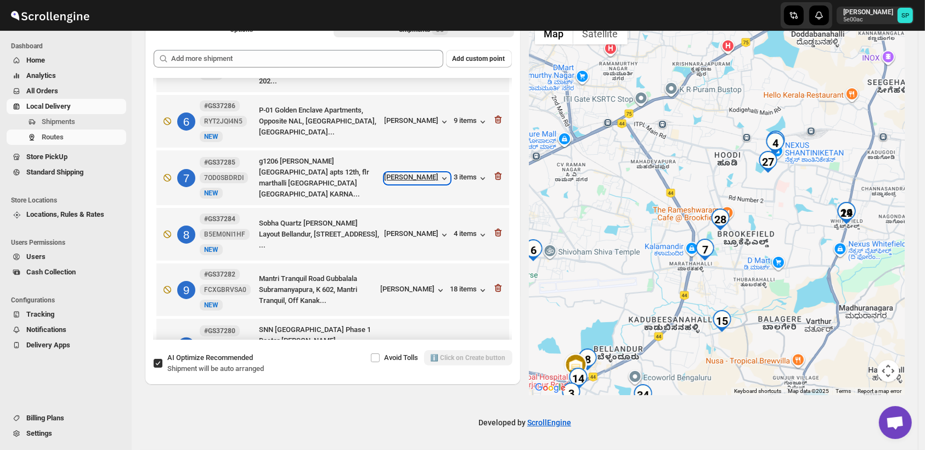
click at [417, 173] on div "[PERSON_NAME]" at bounding box center [416, 178] width 65 height 11
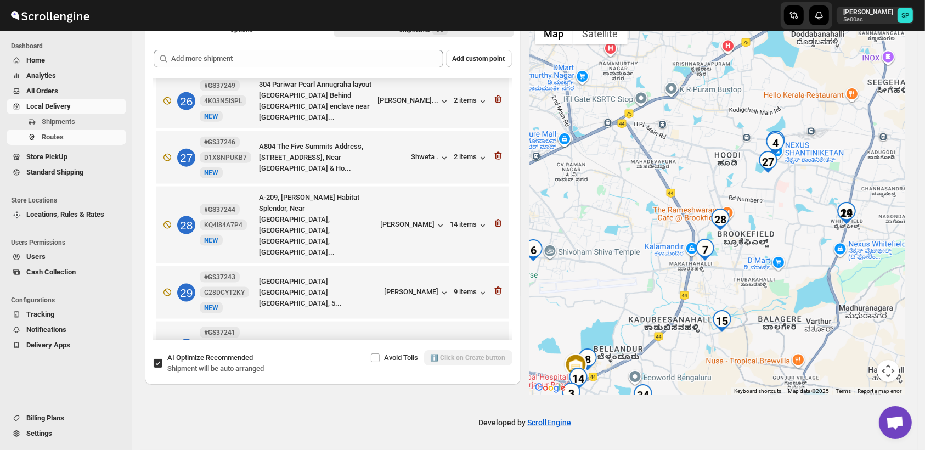
scroll to position [1447, 0]
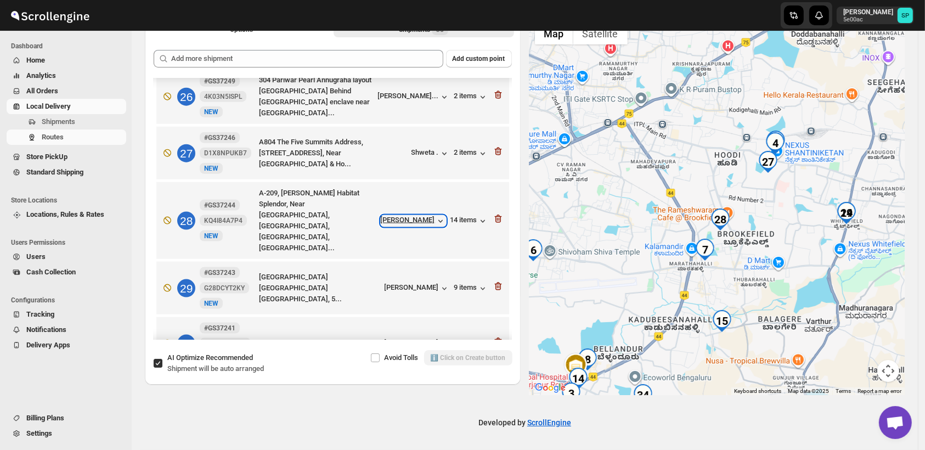
click at [388, 215] on div "[PERSON_NAME]" at bounding box center [413, 220] width 65 height 11
click at [494, 215] on icon "button" at bounding box center [497, 219] width 7 height 8
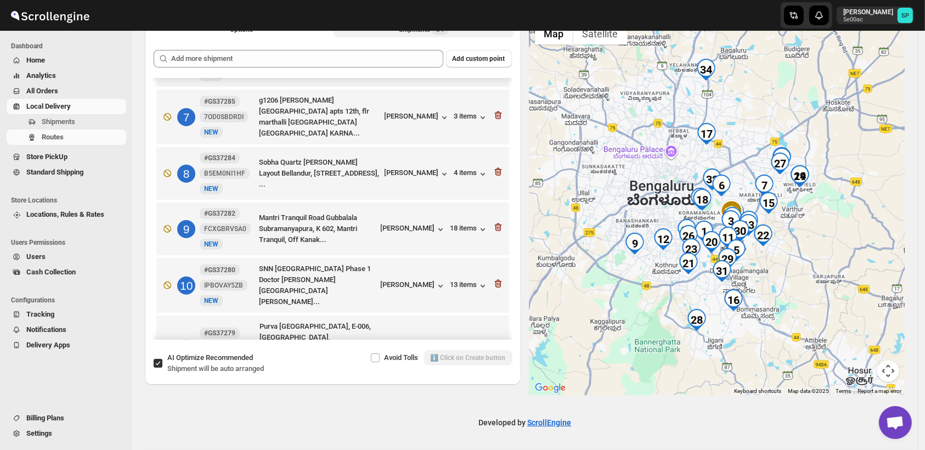
scroll to position [290, 0]
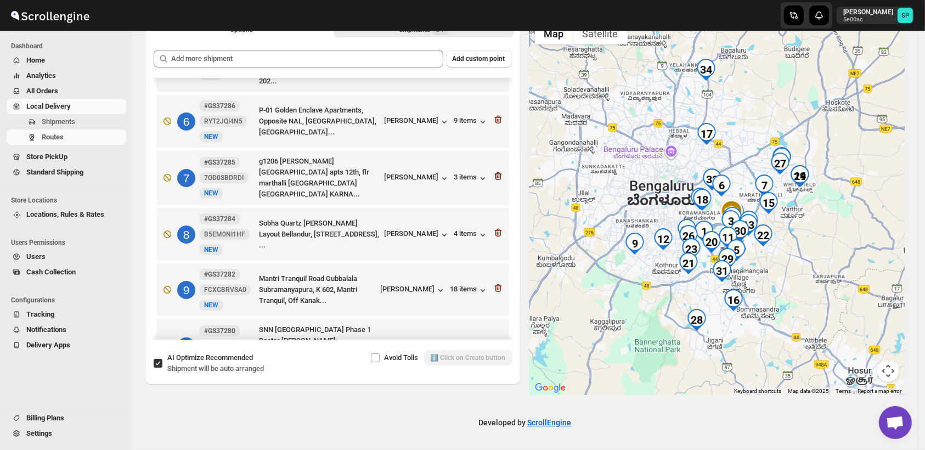
click at [492, 171] on icon "button" at bounding box center [497, 176] width 11 height 11
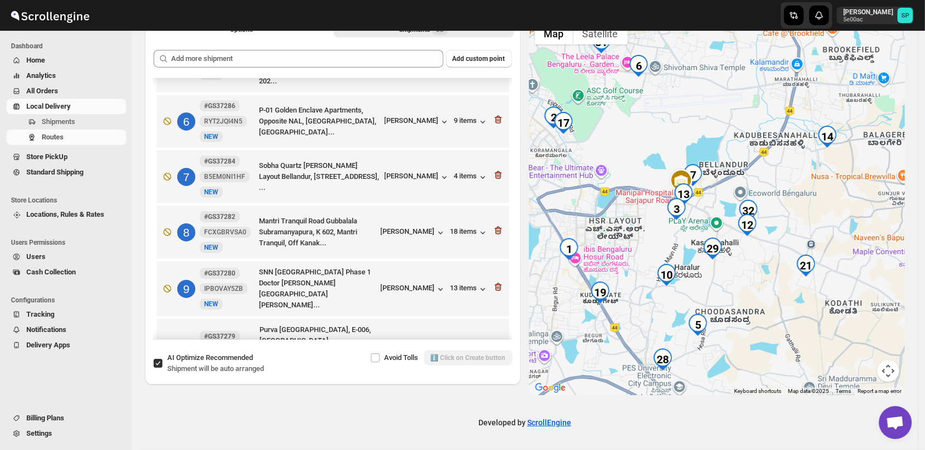
drag, startPoint x: 684, startPoint y: 226, endPoint x: 734, endPoint y: 286, distance: 77.9
click at [774, 330] on div at bounding box center [717, 206] width 376 height 378
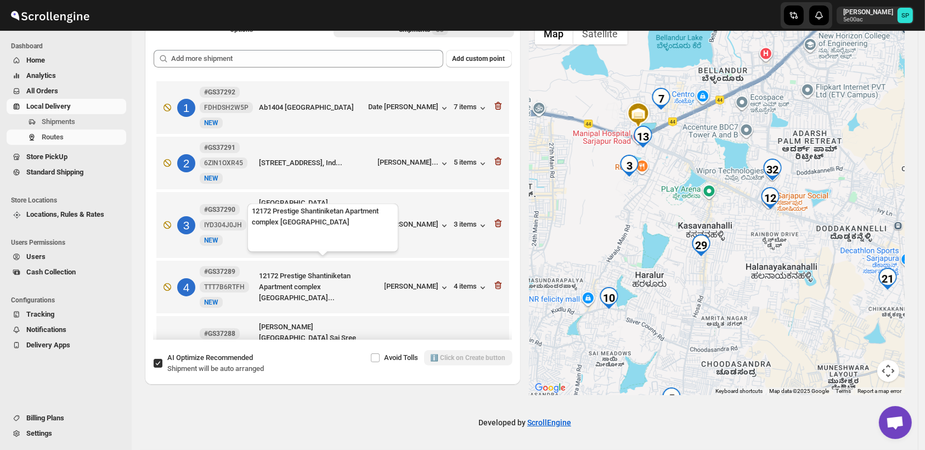
scroll to position [0, 0]
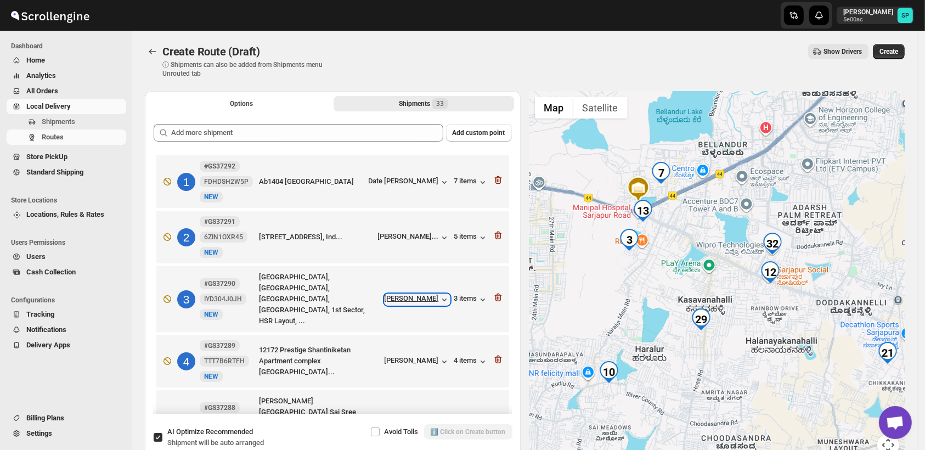
click at [400, 297] on div "[PERSON_NAME]" at bounding box center [416, 299] width 65 height 11
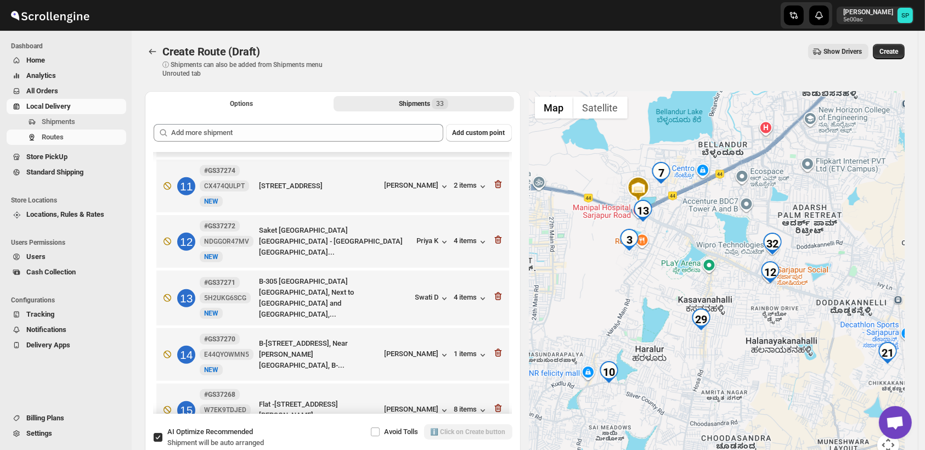
scroll to position [609, 0]
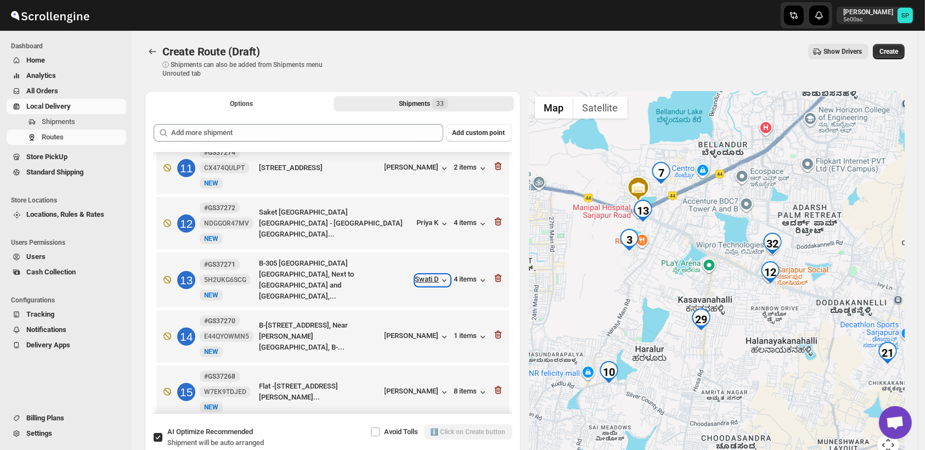
click at [431, 275] on div "Swati D" at bounding box center [432, 280] width 35 height 11
click at [497, 274] on icon "button" at bounding box center [497, 278] width 7 height 8
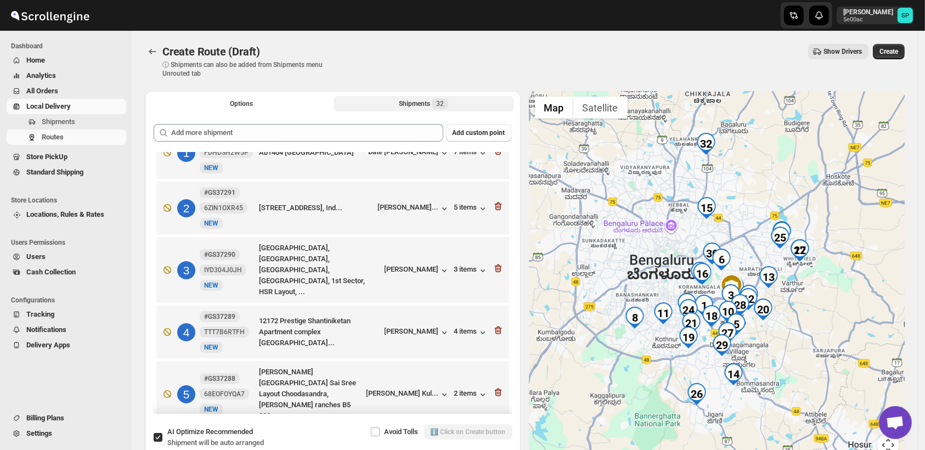
scroll to position [0, 0]
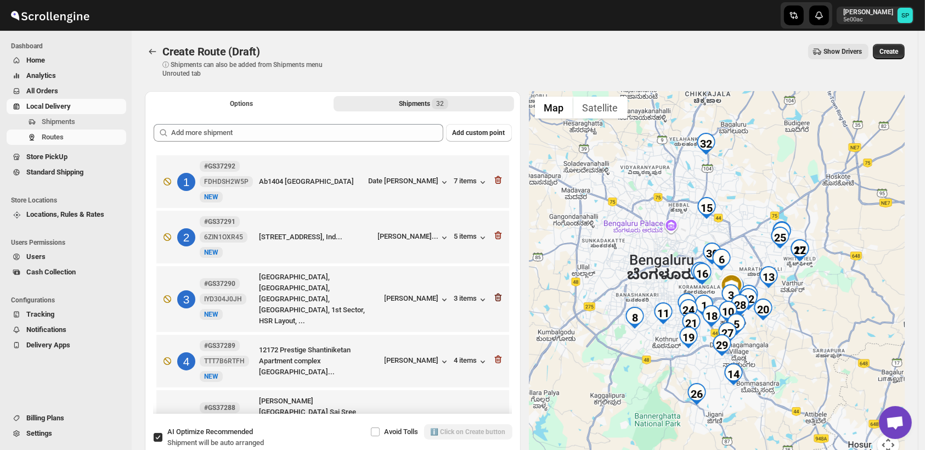
click at [494, 293] on icon "button" at bounding box center [497, 297] width 7 height 8
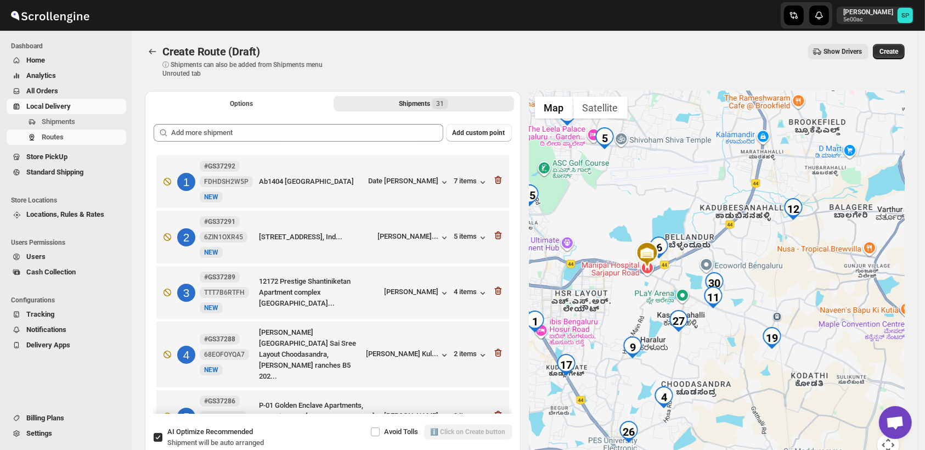
drag, startPoint x: 704, startPoint y: 343, endPoint x: 815, endPoint y: 371, distance: 114.8
click at [815, 371] on div at bounding box center [717, 280] width 376 height 378
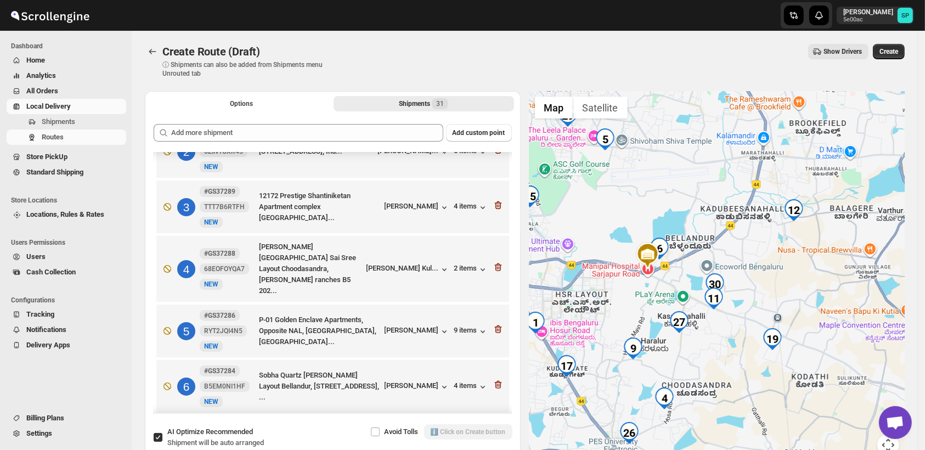
scroll to position [183, 0]
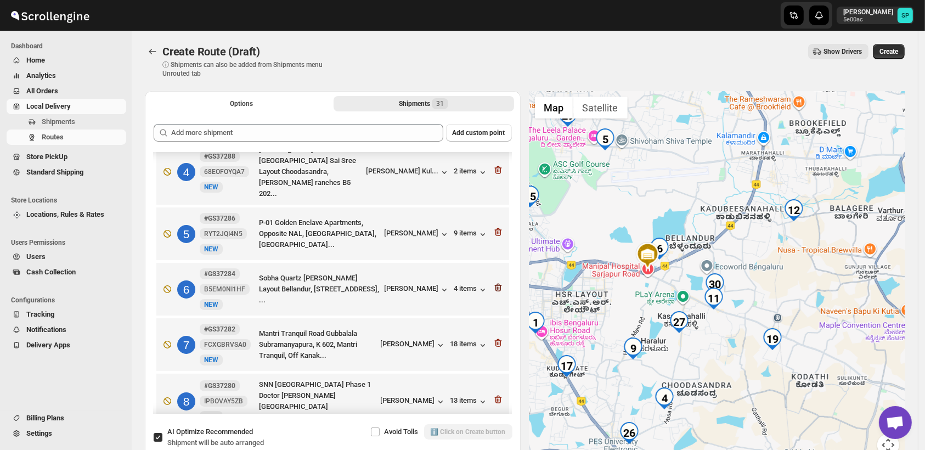
click at [498, 286] on icon "button" at bounding box center [498, 287] width 1 height 3
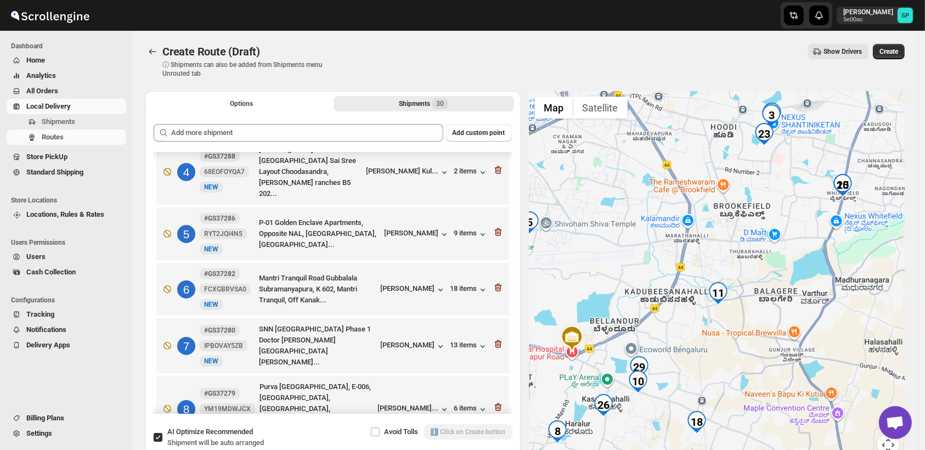
drag, startPoint x: 787, startPoint y: 266, endPoint x: 739, endPoint y: 384, distance: 127.4
click at [739, 384] on div at bounding box center [717, 280] width 376 height 378
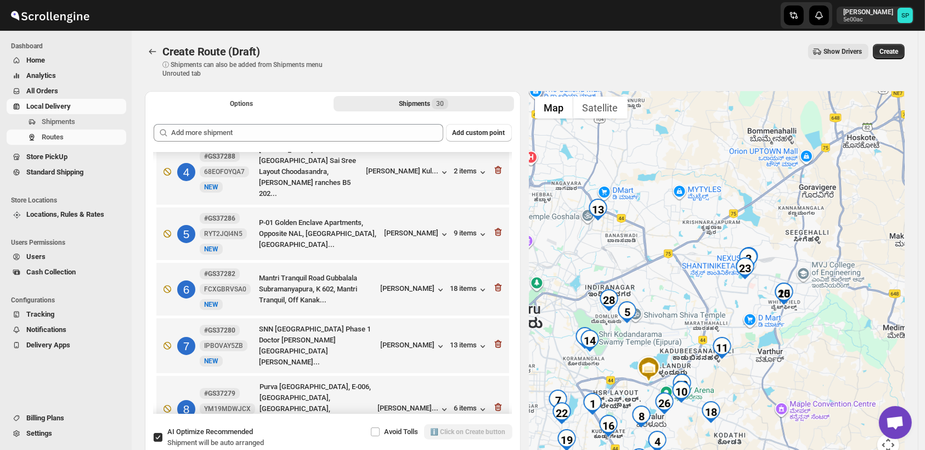
drag, startPoint x: 795, startPoint y: 309, endPoint x: 785, endPoint y: 348, distance: 40.3
click at [785, 348] on div at bounding box center [717, 280] width 376 height 378
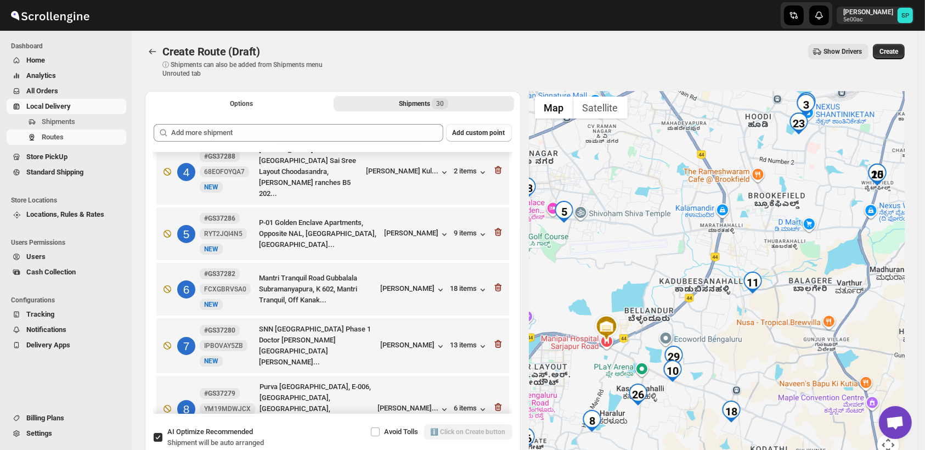
drag, startPoint x: 770, startPoint y: 287, endPoint x: 788, endPoint y: 257, distance: 35.6
click at [788, 257] on div at bounding box center [717, 280] width 376 height 378
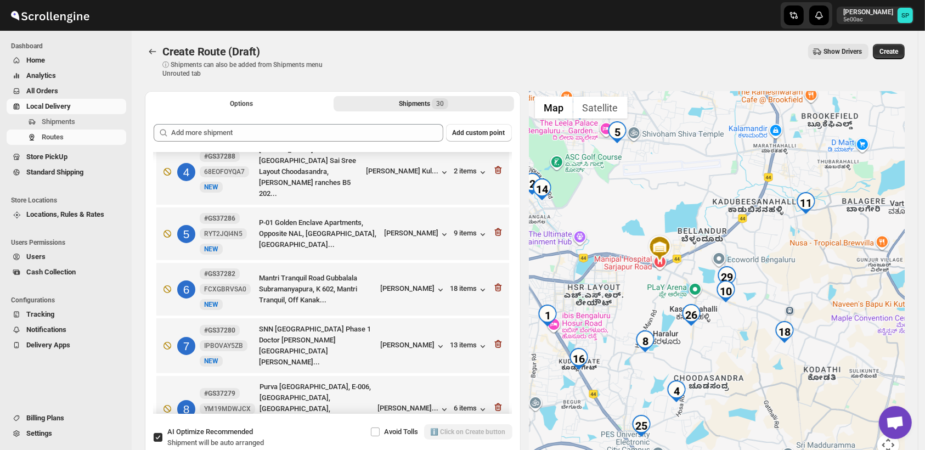
drag, startPoint x: 719, startPoint y: 348, endPoint x: 773, endPoint y: 268, distance: 95.7
click at [773, 268] on div at bounding box center [717, 280] width 376 height 378
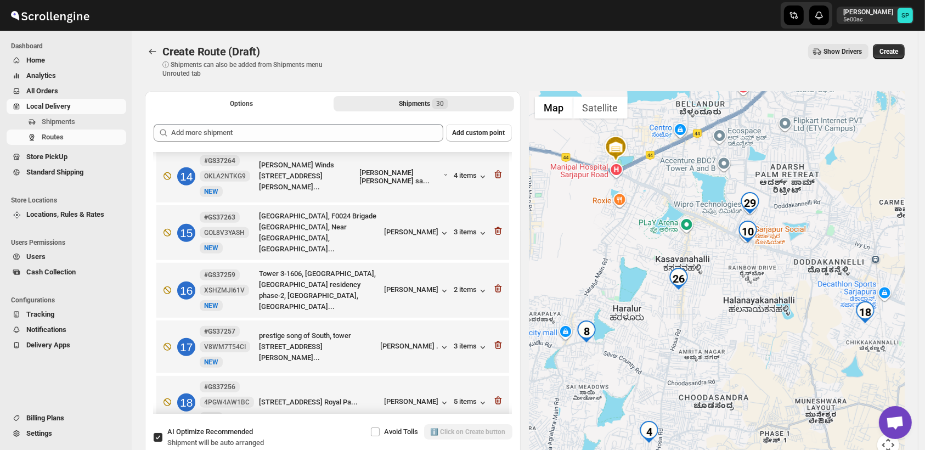
scroll to position [914, 0]
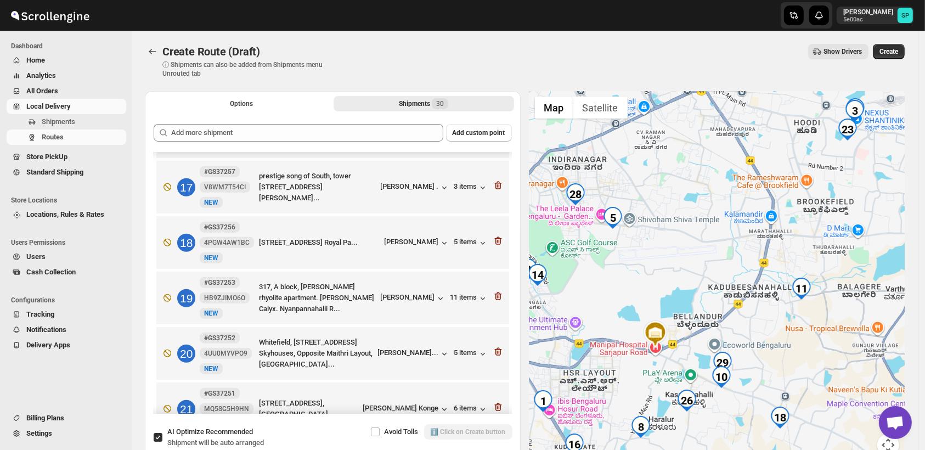
drag, startPoint x: 827, startPoint y: 309, endPoint x: 810, endPoint y: 334, distance: 29.7
click at [797, 370] on div at bounding box center [717, 280] width 376 height 378
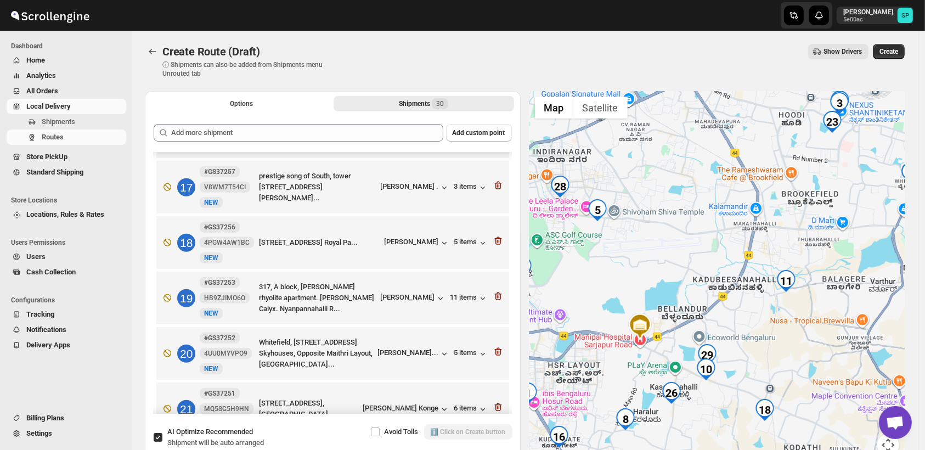
drag, startPoint x: 855, startPoint y: 262, endPoint x: 847, endPoint y: 243, distance: 20.9
click at [847, 243] on div at bounding box center [717, 280] width 376 height 378
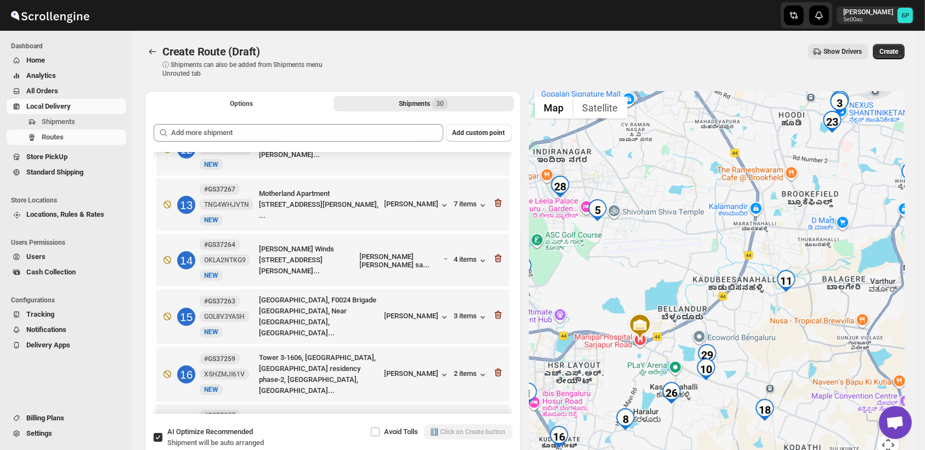
scroll to position [548, 0]
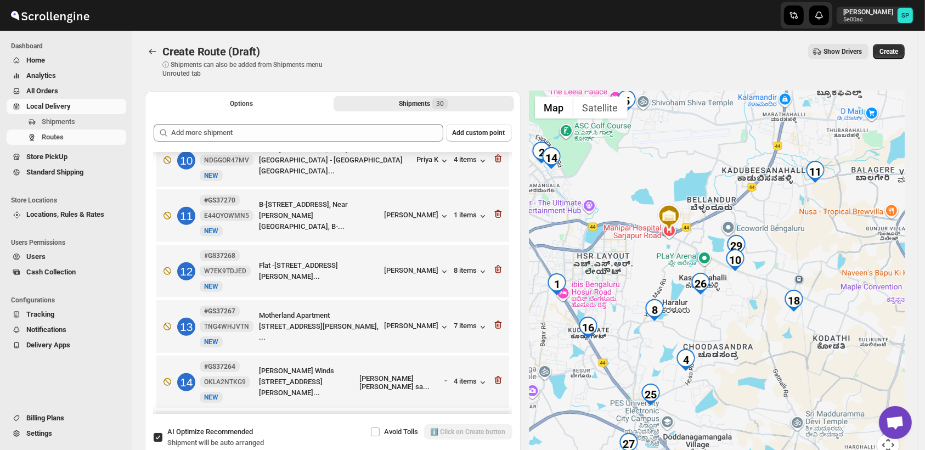
drag, startPoint x: 784, startPoint y: 346, endPoint x: 812, endPoint y: 203, distance: 145.3
click at [812, 203] on div at bounding box center [717, 280] width 376 height 378
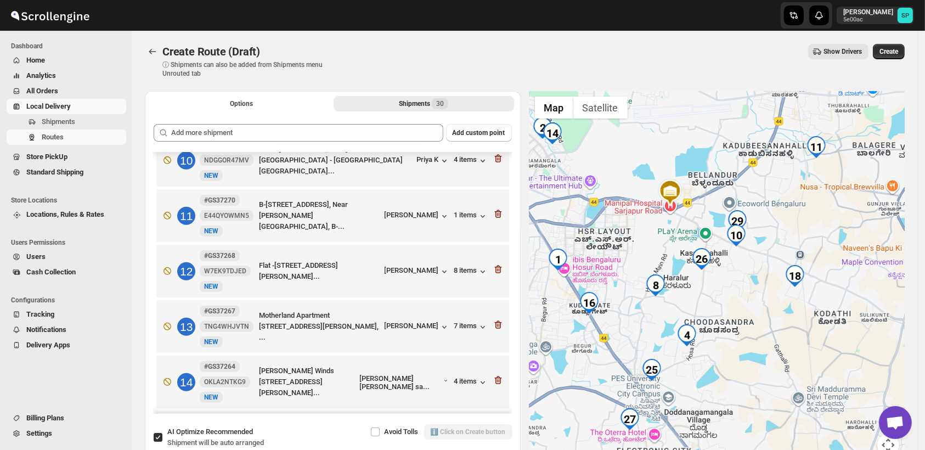
drag, startPoint x: 753, startPoint y: 279, endPoint x: 776, endPoint y: 331, distance: 57.0
click at [776, 331] on div at bounding box center [717, 280] width 376 height 378
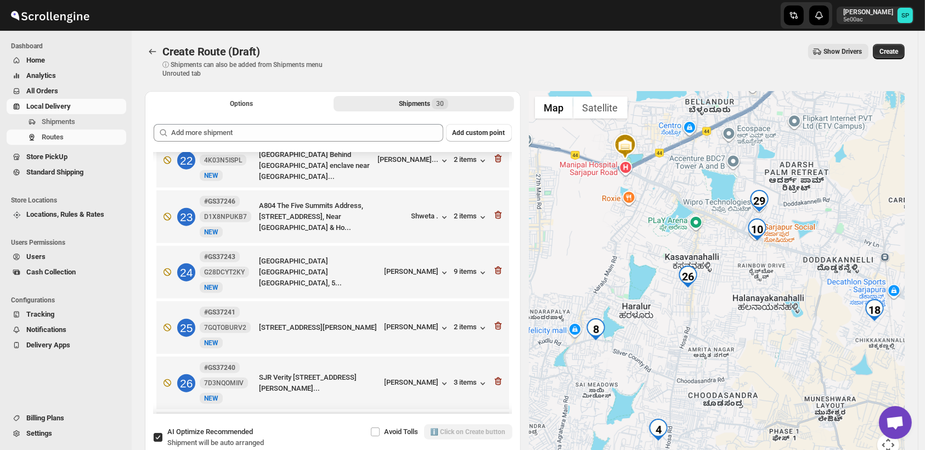
scroll to position [1279, 0]
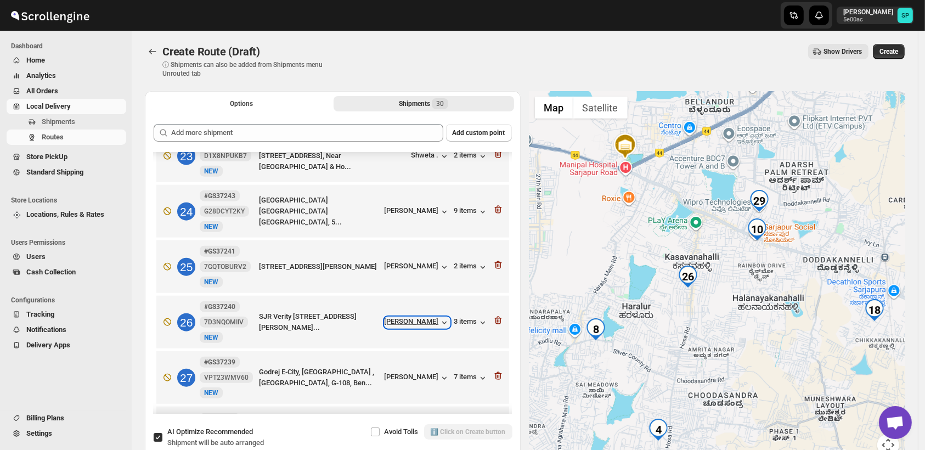
click at [418, 317] on div "[PERSON_NAME]" at bounding box center [416, 322] width 65 height 11
click at [493, 315] on icon "button" at bounding box center [497, 320] width 11 height 11
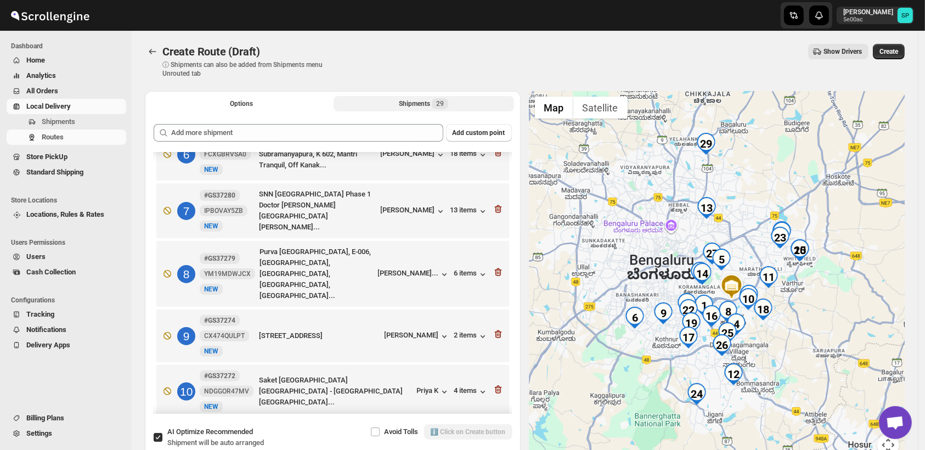
scroll to position [304, 0]
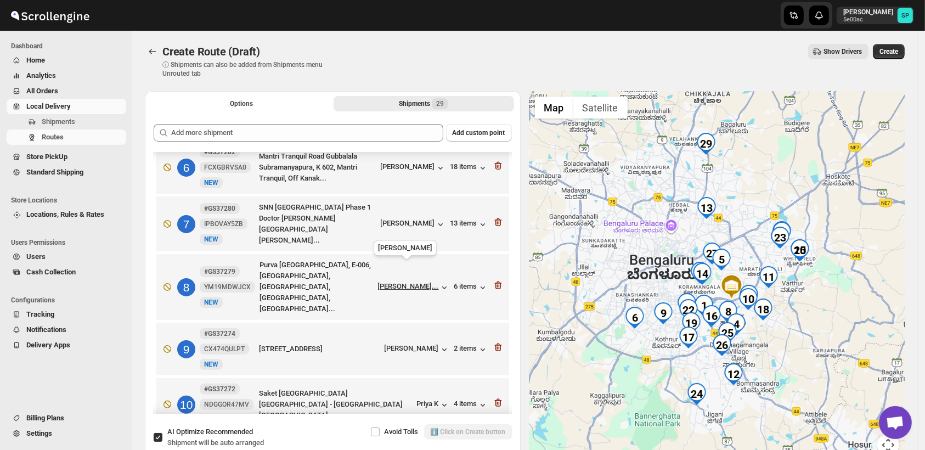
click at [415, 282] on div "[PERSON_NAME]..." at bounding box center [408, 286] width 61 height 8
click at [497, 281] on icon "button" at bounding box center [497, 285] width 7 height 8
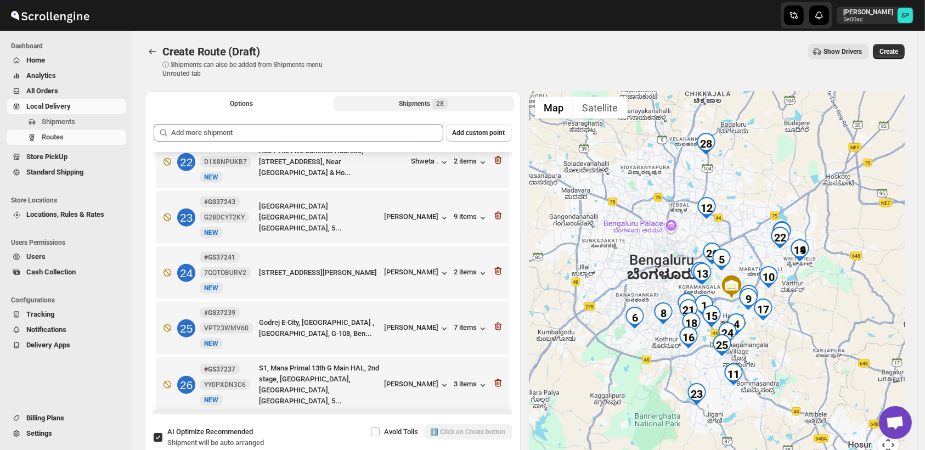
scroll to position [1184, 0]
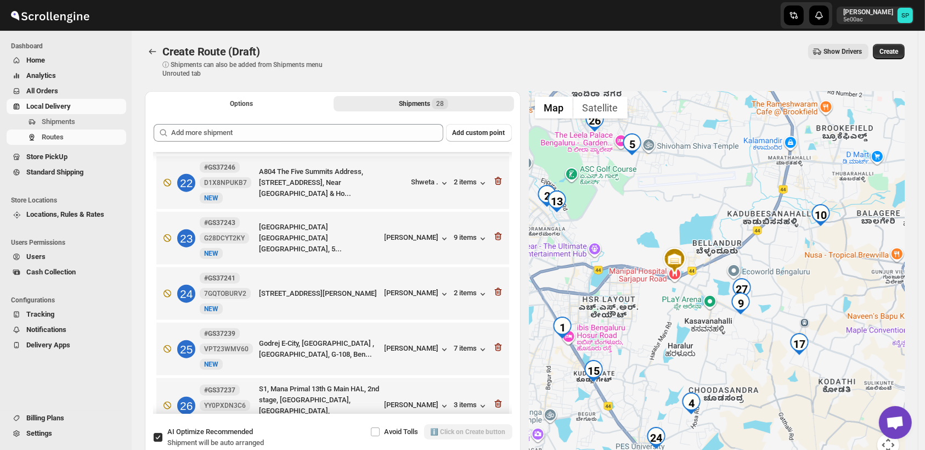
drag, startPoint x: 733, startPoint y: 299, endPoint x: 650, endPoint y: 289, distance: 84.0
click at [650, 289] on div at bounding box center [717, 280] width 376 height 378
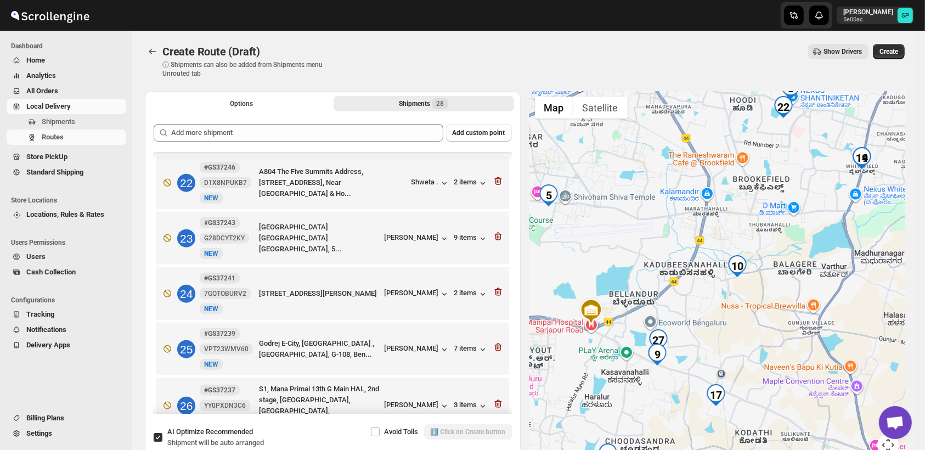
drag, startPoint x: 832, startPoint y: 280, endPoint x: 750, endPoint y: 335, distance: 98.9
click at [750, 335] on div at bounding box center [717, 280] width 376 height 378
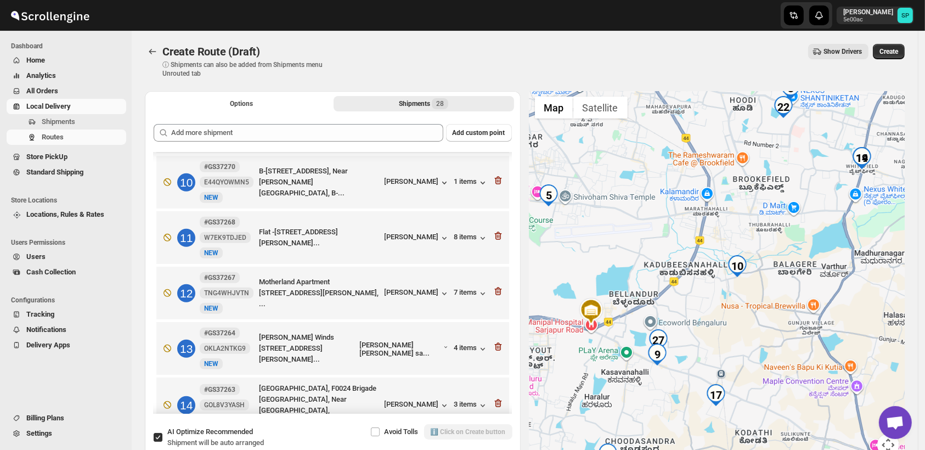
scroll to position [452, 0]
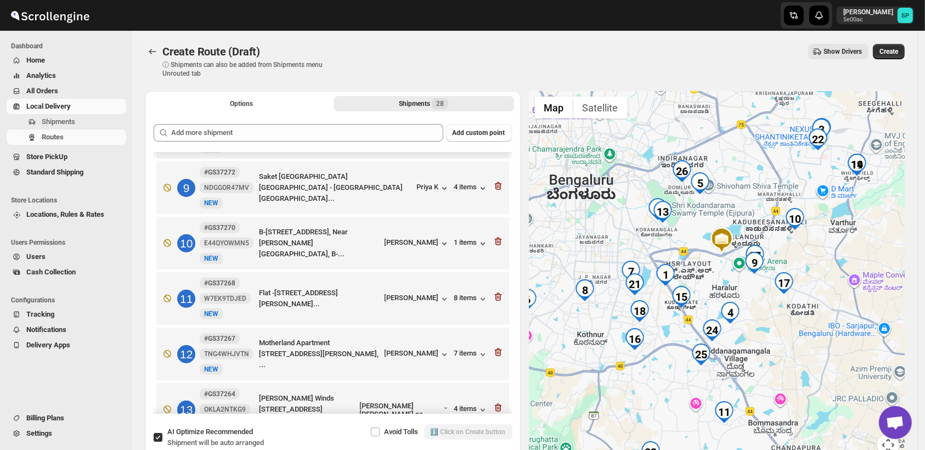
drag, startPoint x: 806, startPoint y: 334, endPoint x: 836, endPoint y: 254, distance: 85.2
click at [836, 254] on div at bounding box center [717, 280] width 376 height 378
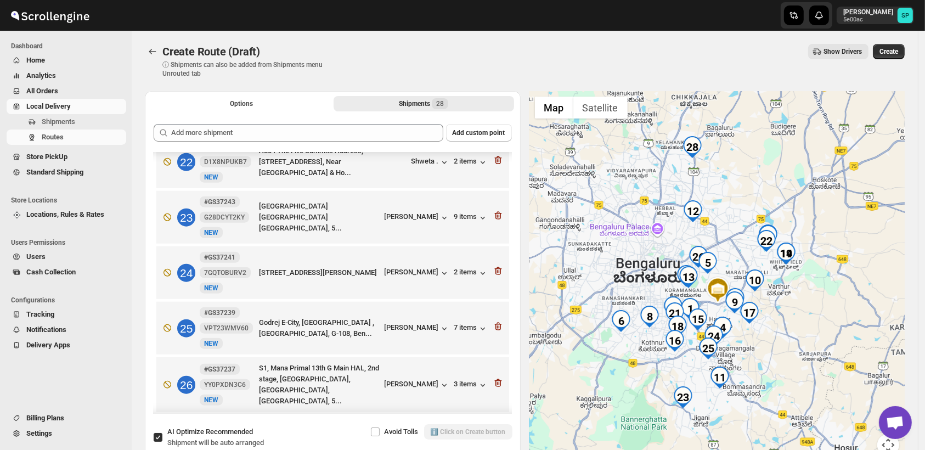
scroll to position [1184, 0]
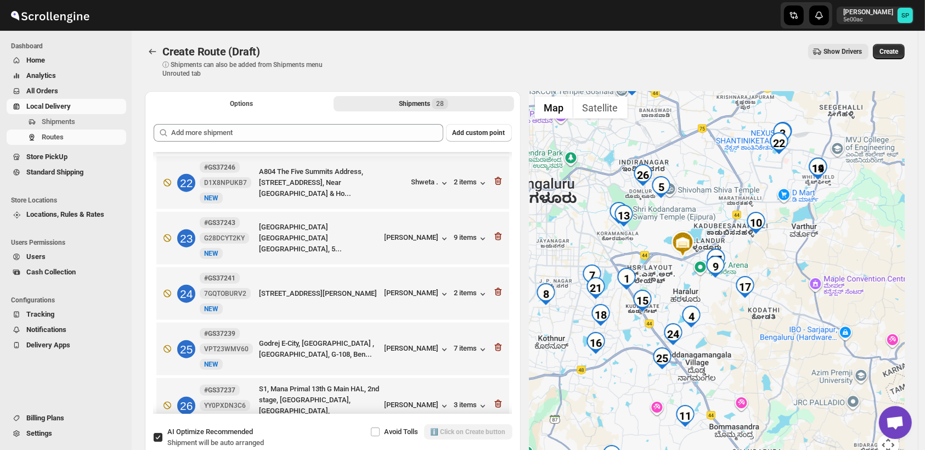
drag, startPoint x: 728, startPoint y: 319, endPoint x: 785, endPoint y: 364, distance: 72.7
click at [785, 364] on div at bounding box center [717, 280] width 376 height 378
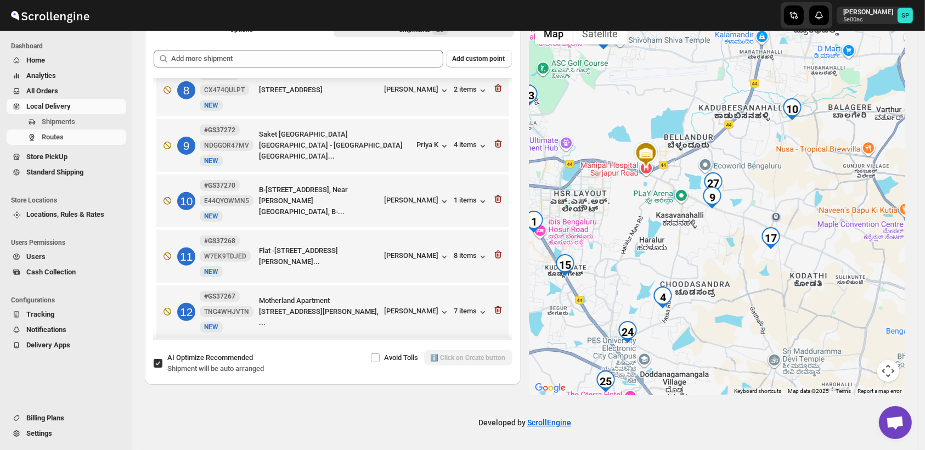
scroll to position [392, 0]
